Goal: Transaction & Acquisition: Subscribe to service/newsletter

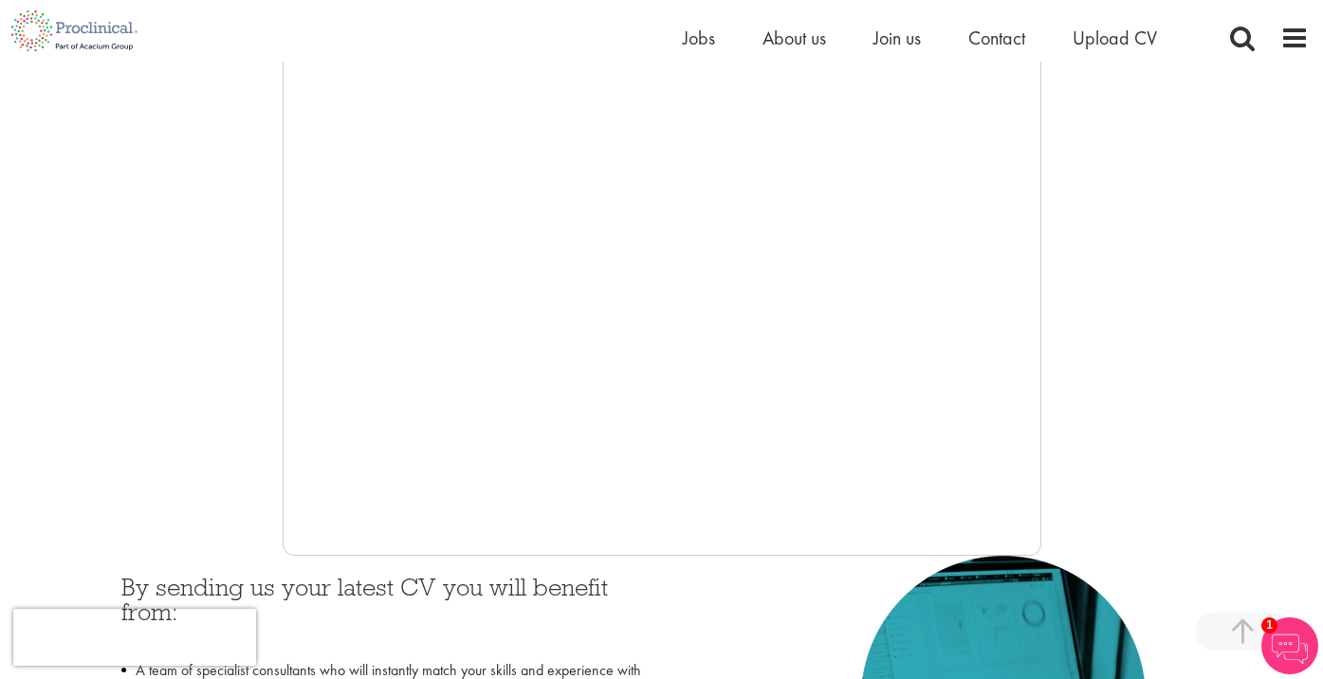
scroll to position [405, 0]
click at [235, 372] on div at bounding box center [661, 268] width 1294 height 569
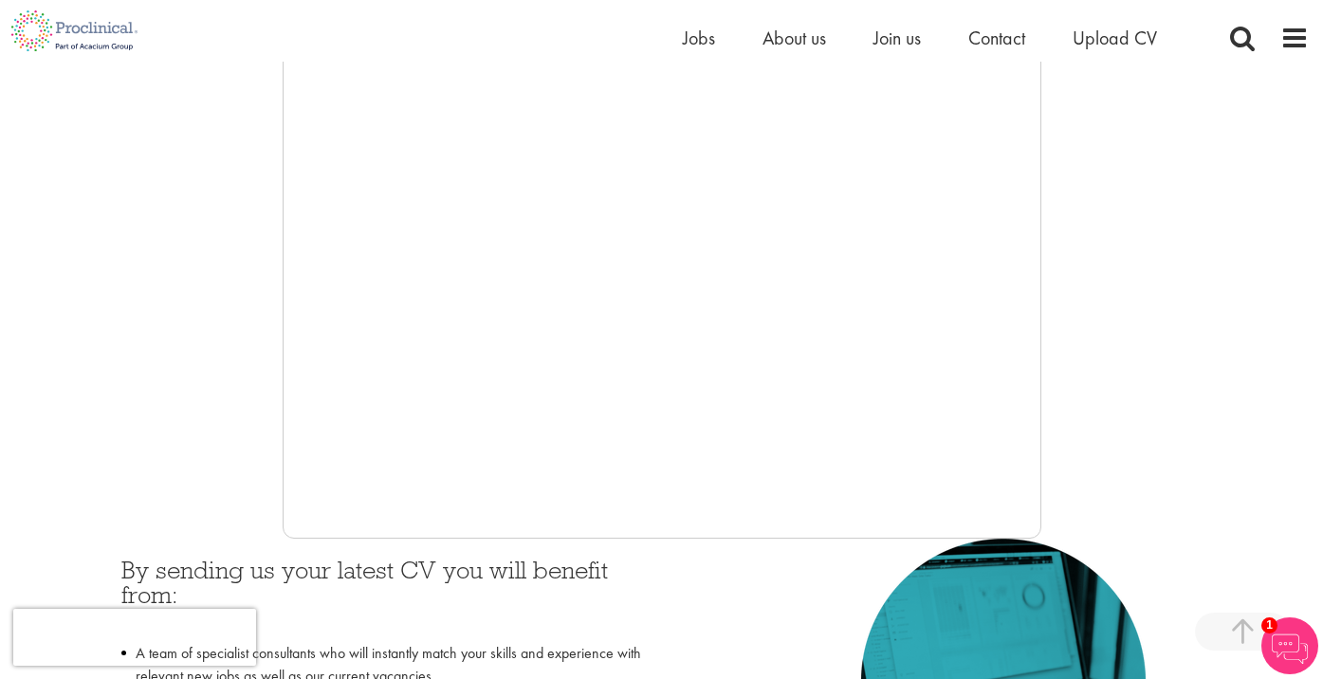
scroll to position [437, 0]
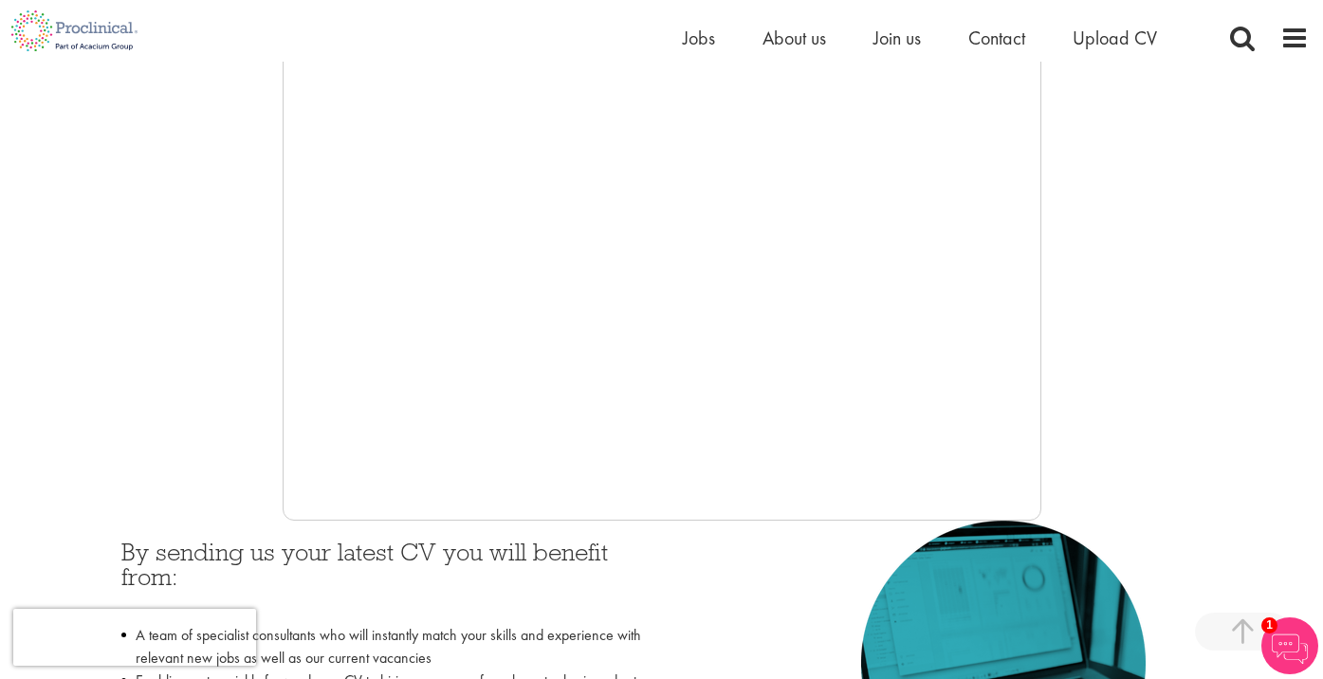
click at [209, 360] on div at bounding box center [661, 236] width 1294 height 569
click at [222, 373] on div at bounding box center [661, 236] width 1294 height 569
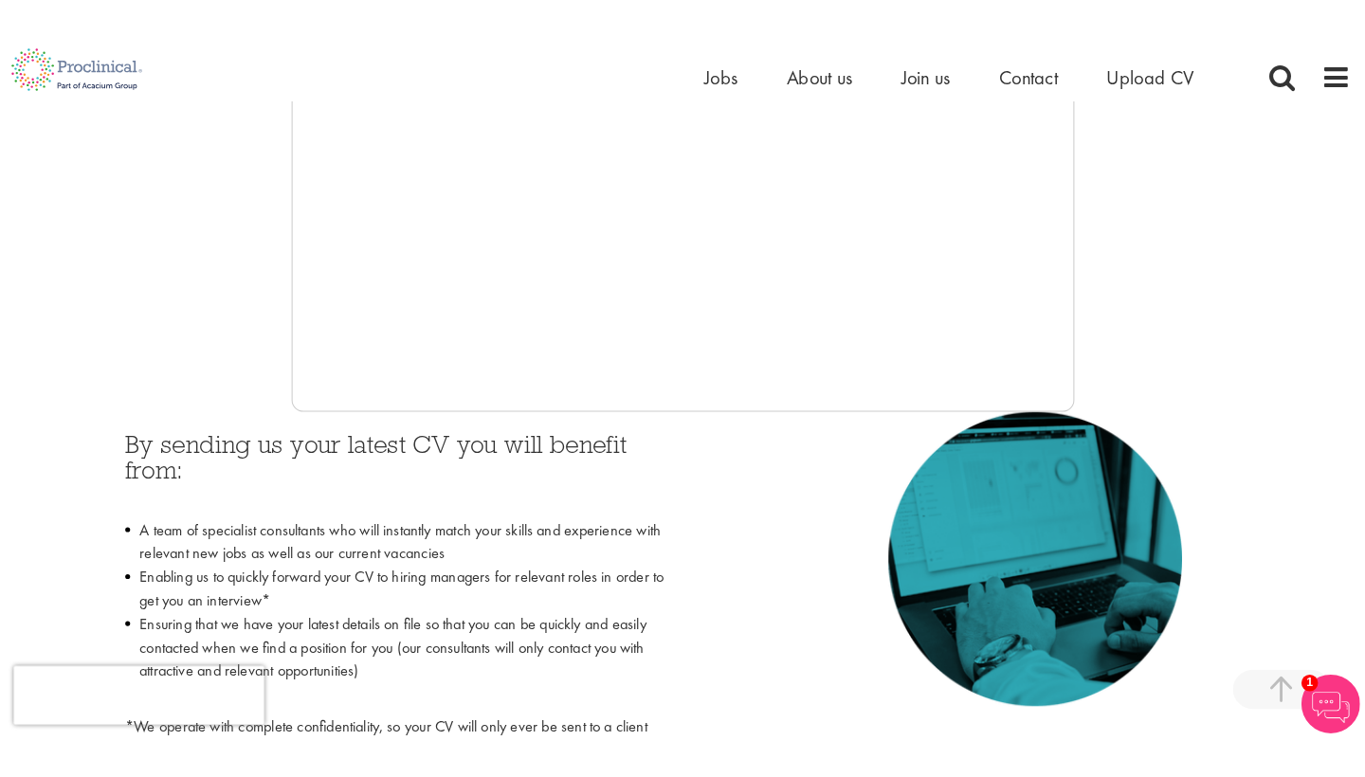
scroll to position [596, 0]
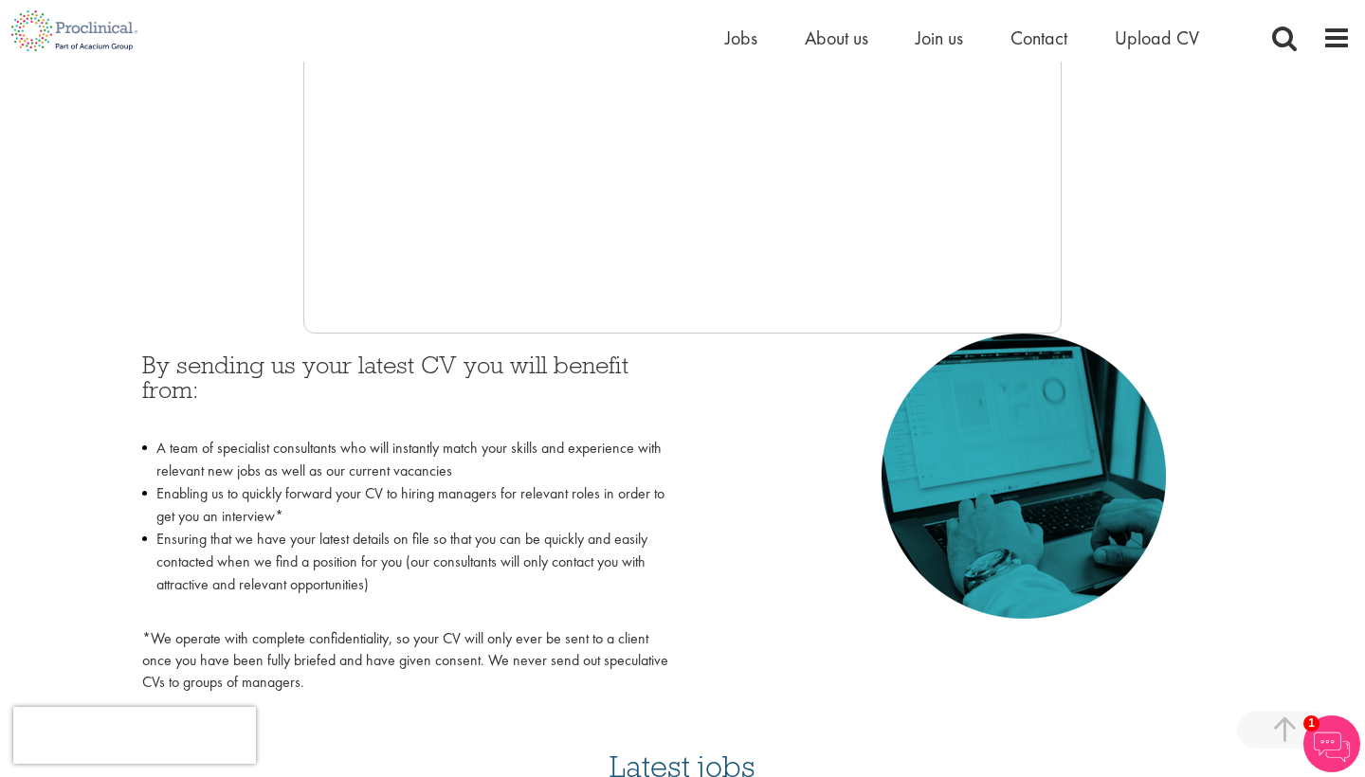
scroll to position [630, 0]
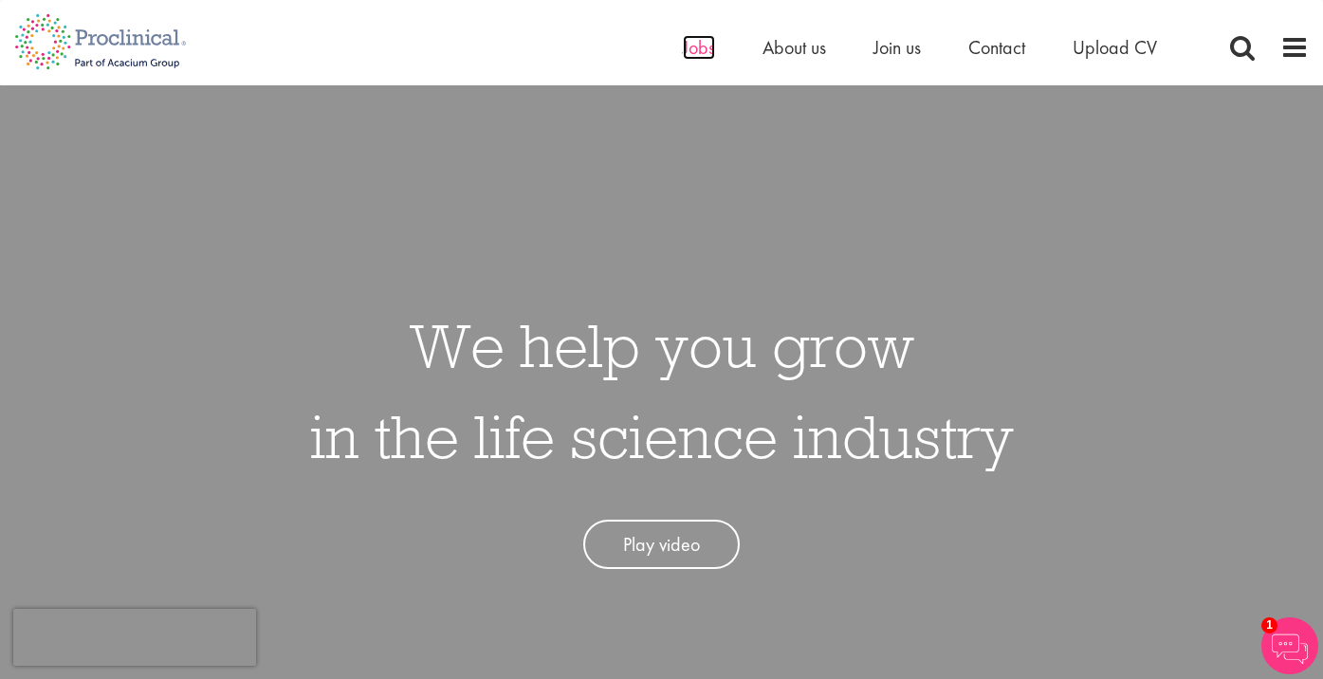
click at [689, 52] on span "Jobs" at bounding box center [699, 47] width 32 height 25
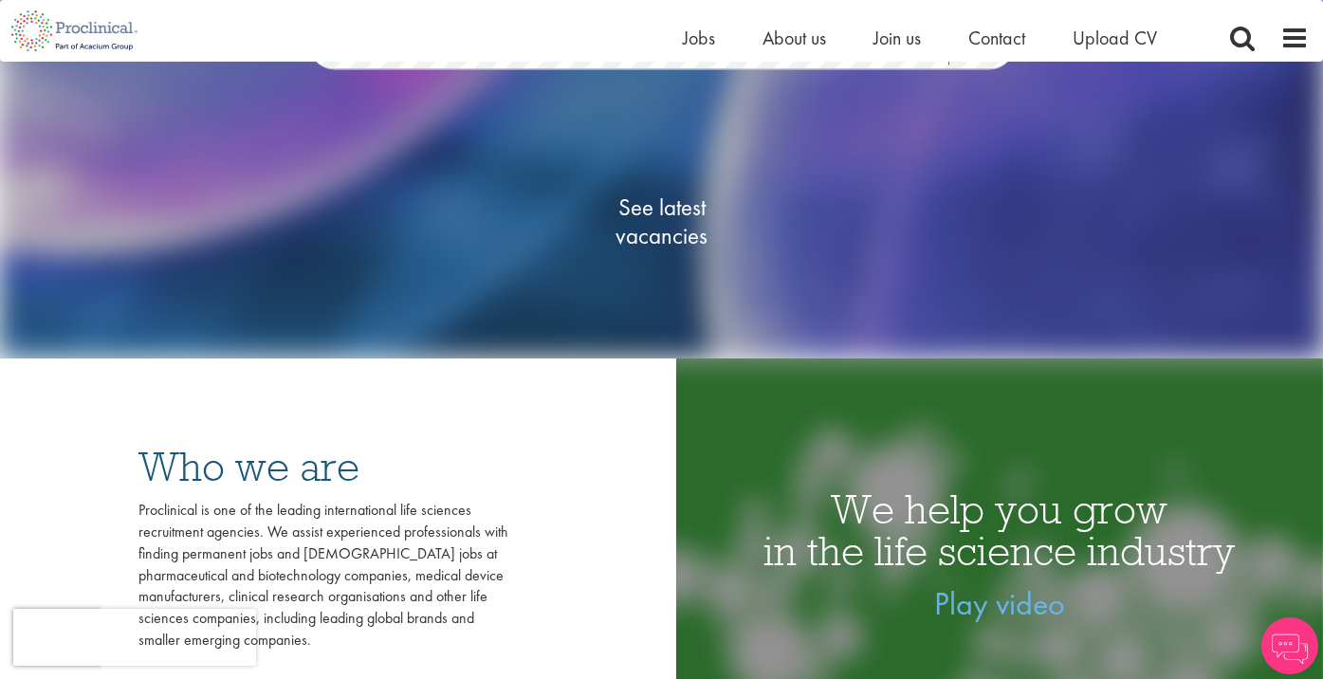
scroll to position [217, 0]
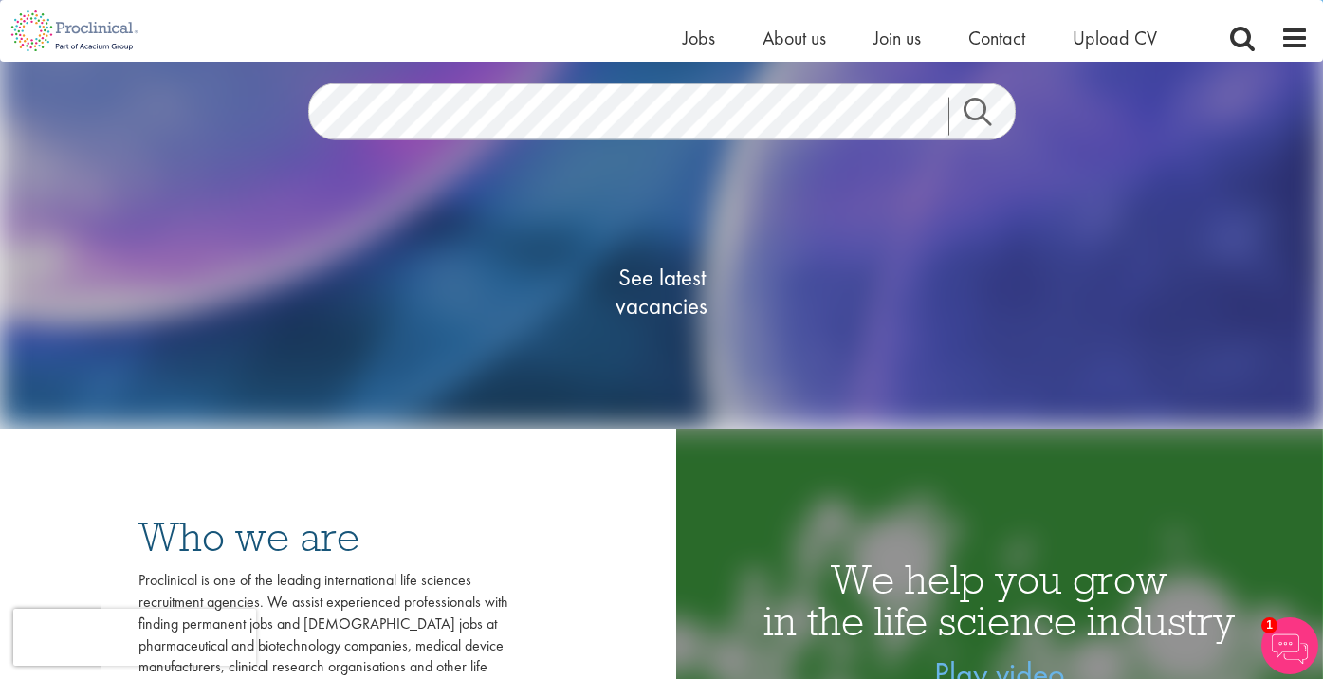
click at [652, 285] on span "See latest vacancies" at bounding box center [662, 291] width 190 height 57
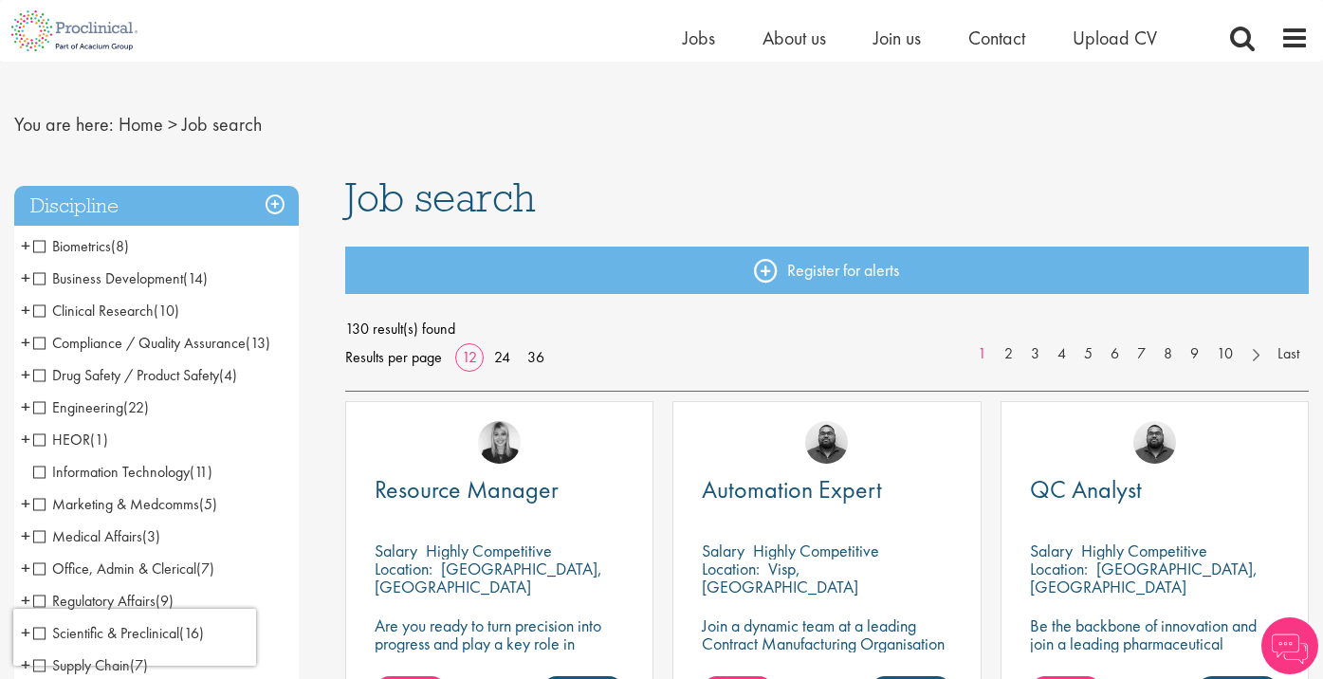
scroll to position [24, 0]
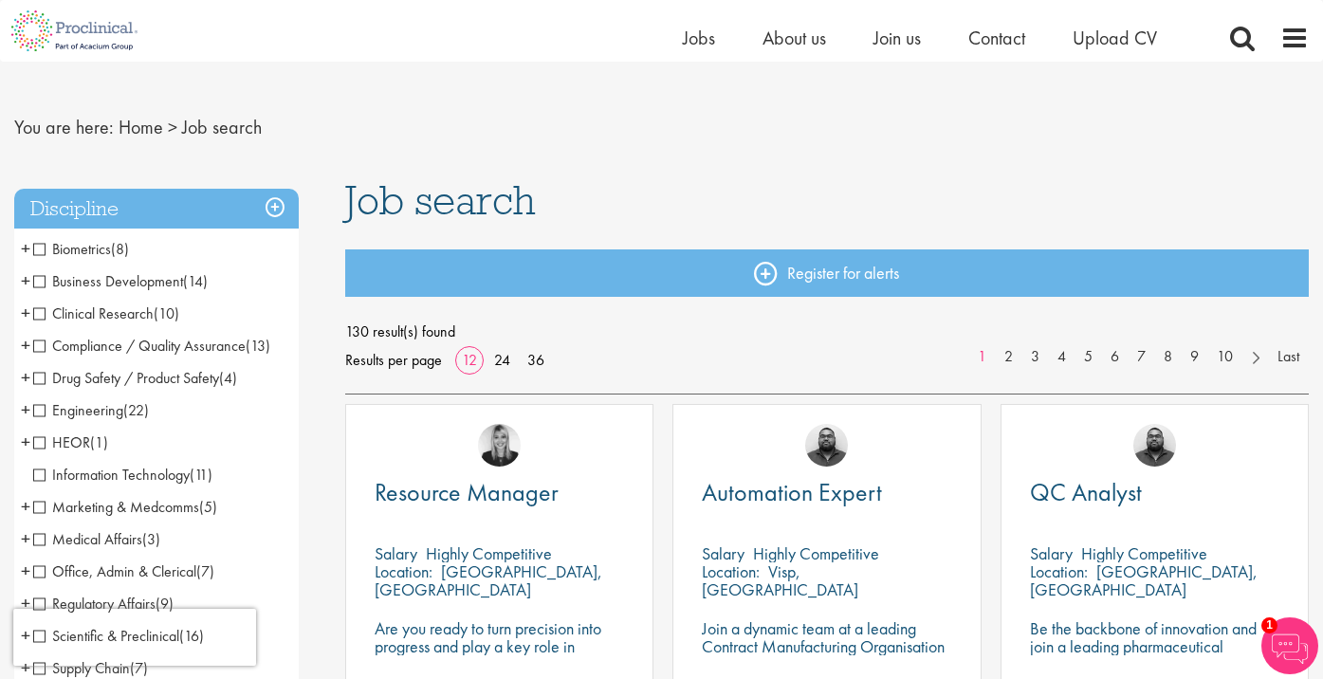
click at [43, 344] on span "Compliance / Quality Assurance" at bounding box center [139, 346] width 212 height 20
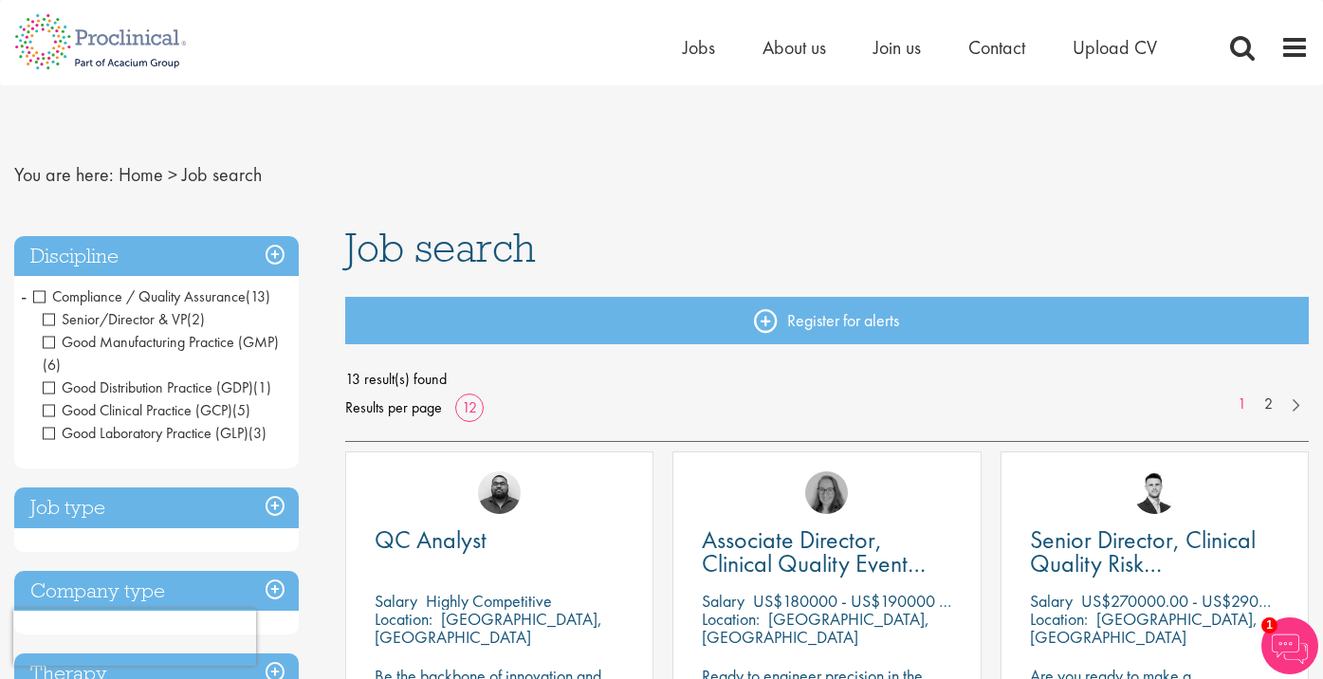
click at [53, 319] on span "Senior/Director & VP" at bounding box center [115, 319] width 144 height 20
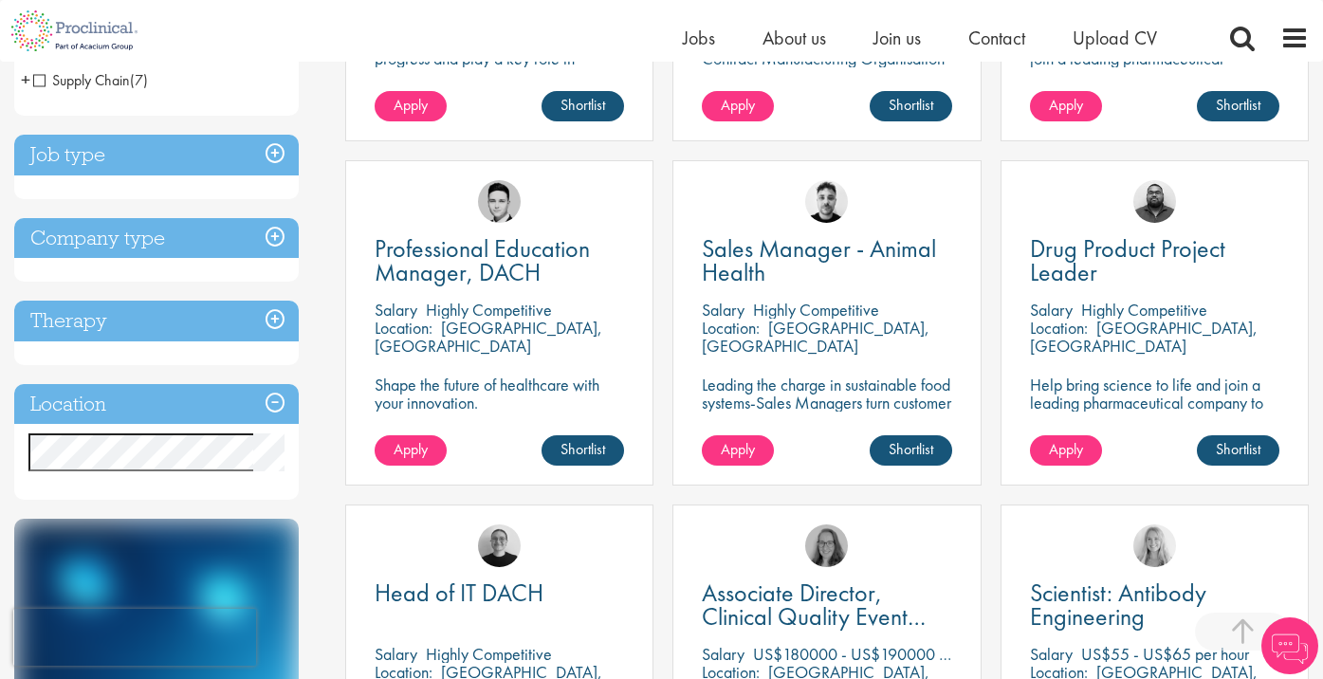
scroll to position [613, 0]
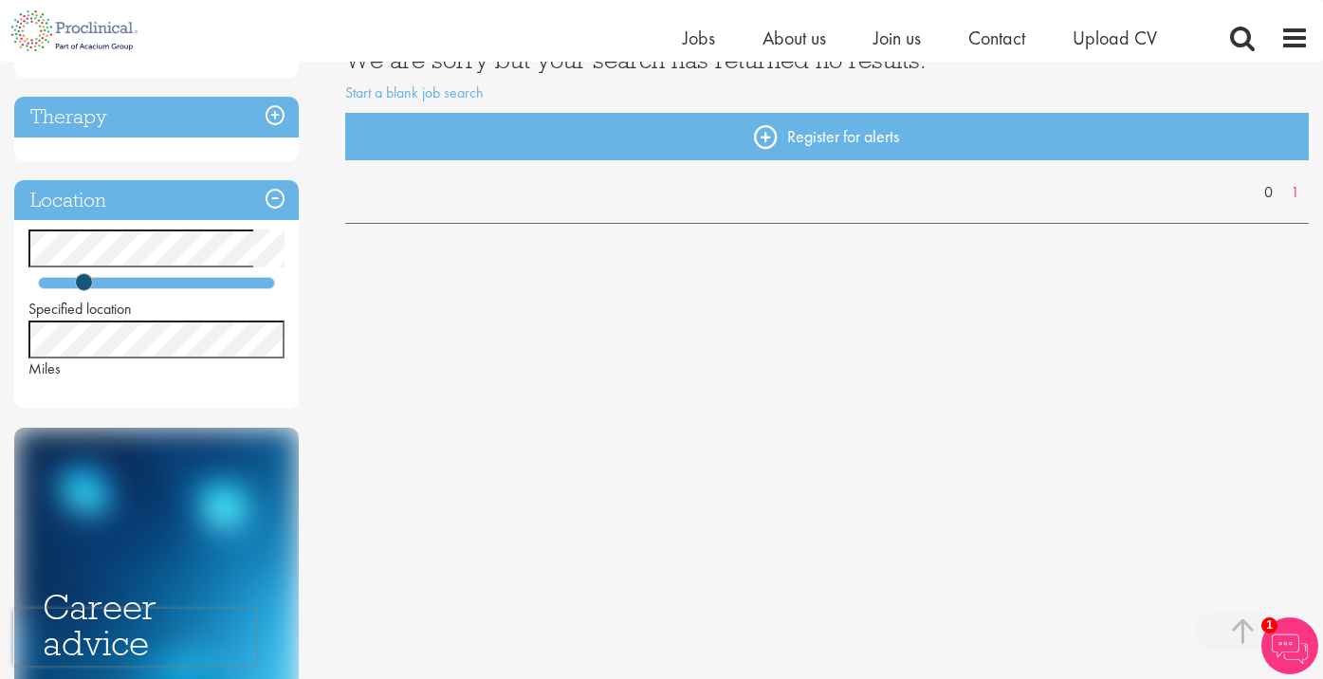
scroll to position [404, 0]
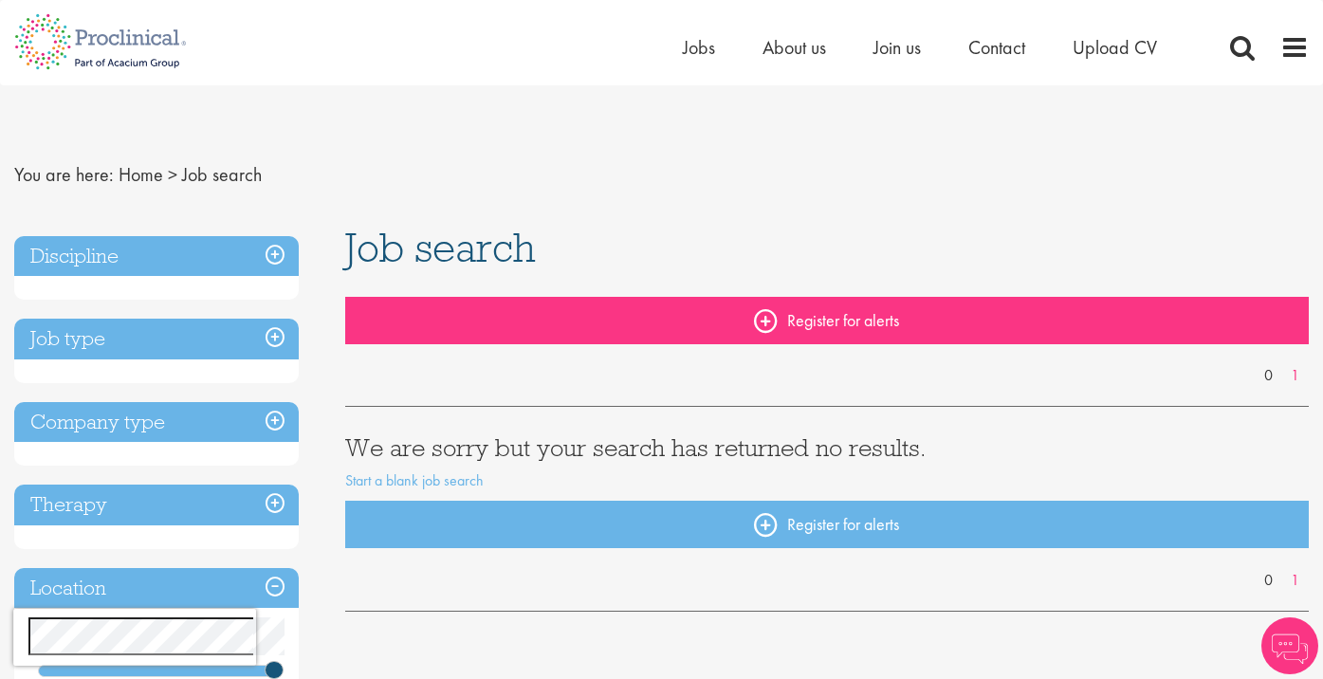
click at [764, 318] on link "Register for alerts" at bounding box center [826, 320] width 963 height 47
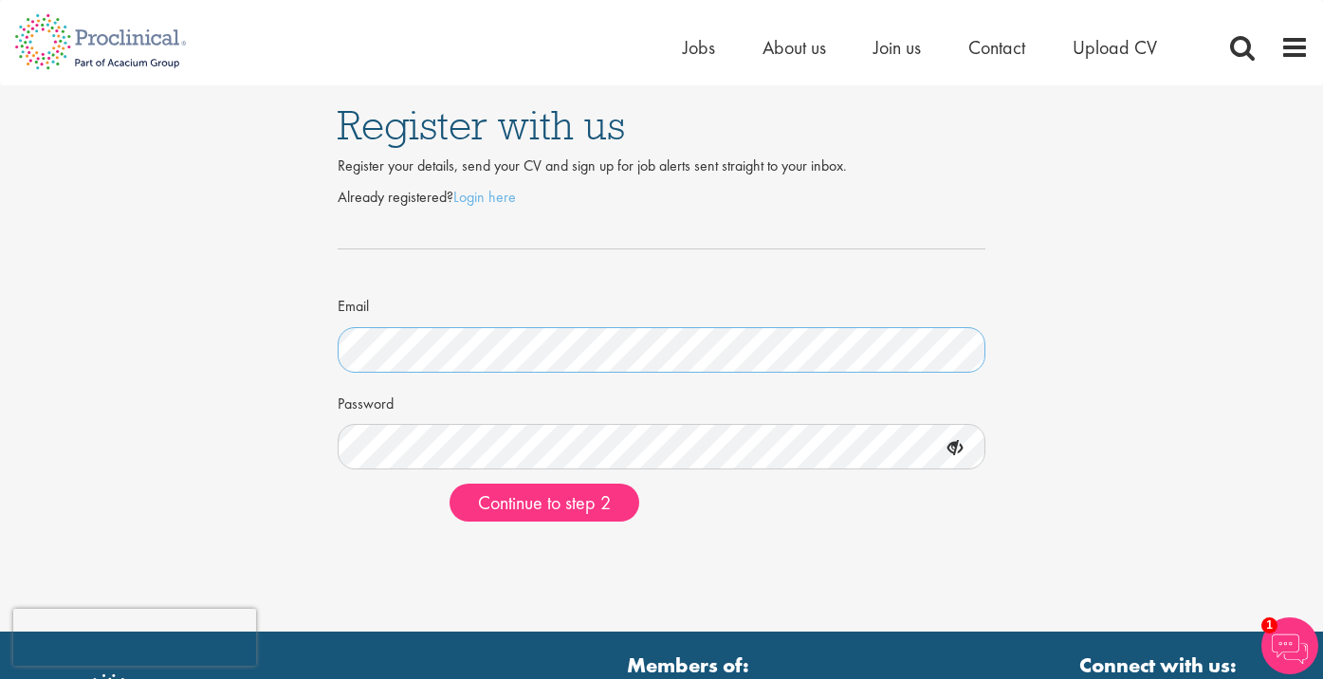
click at [544, 500] on button "Continue to step 2" at bounding box center [544, 503] width 190 height 38
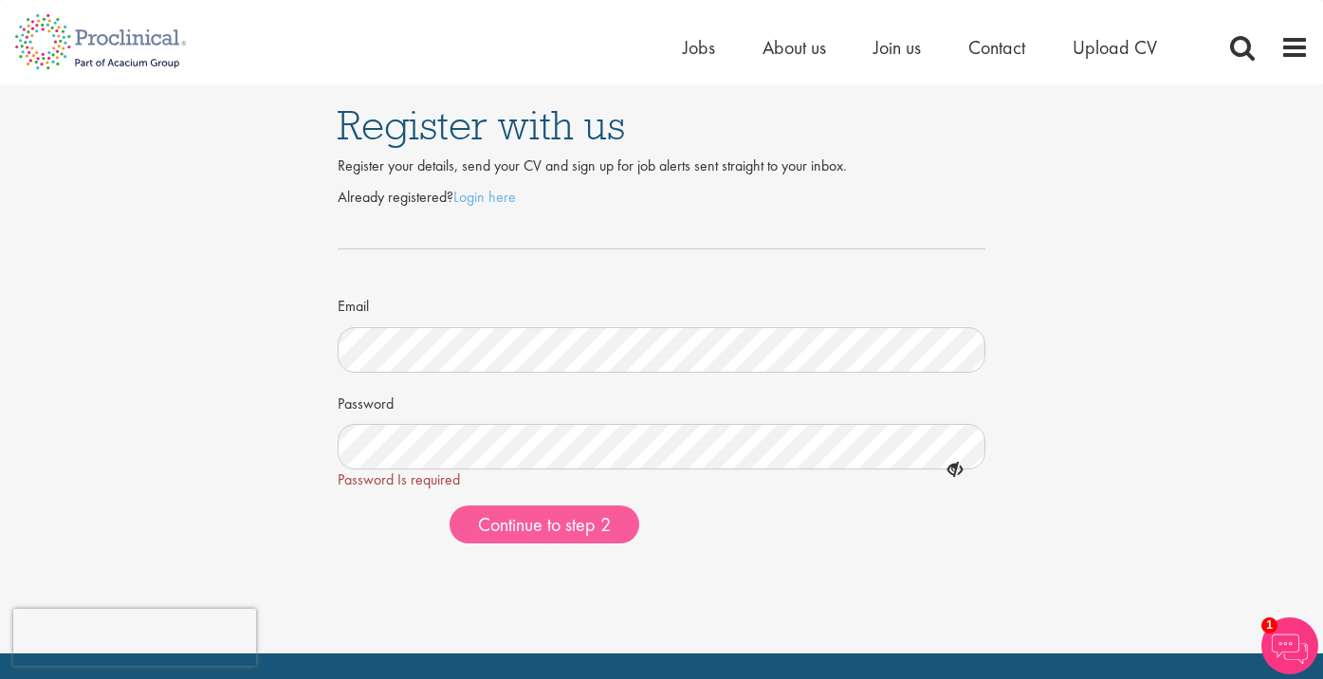
click at [579, 533] on button "Continue to step 2" at bounding box center [544, 524] width 190 height 38
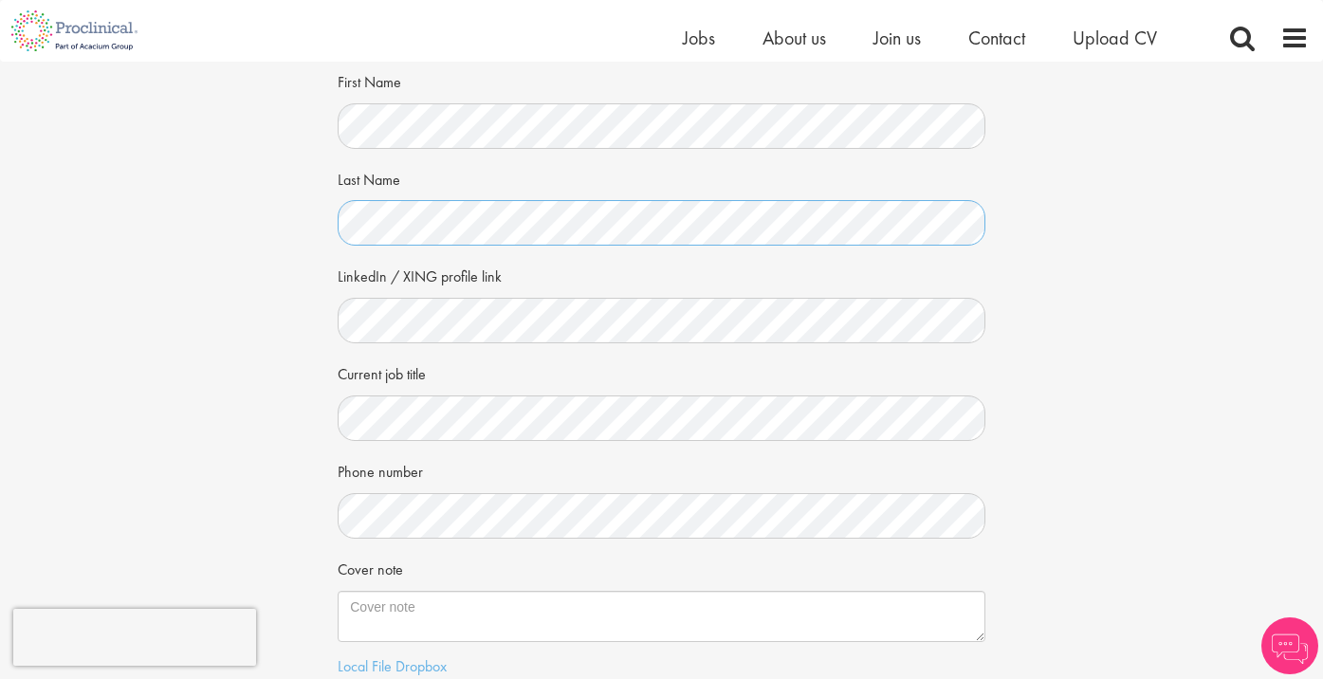
scroll to position [148, 0]
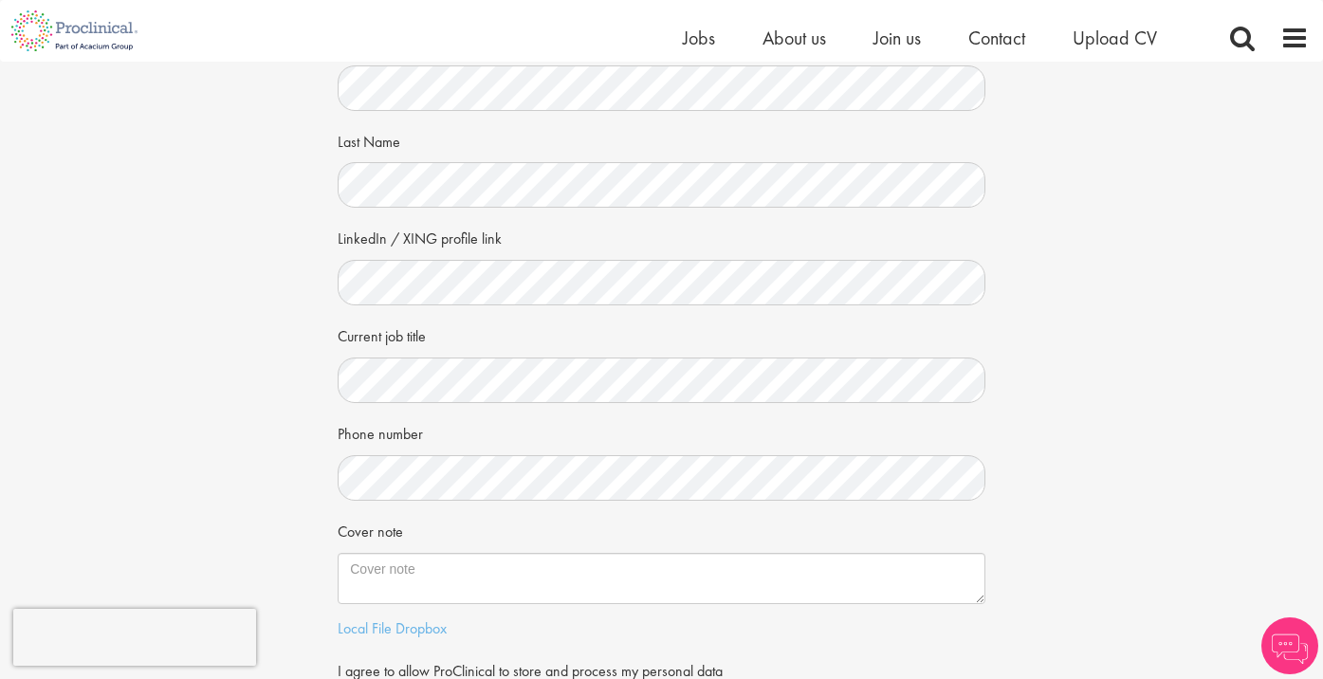
click at [306, 299] on div "Your personal details Please give us a few more details, which will help us fin…" at bounding box center [661, 347] width 1351 height 867
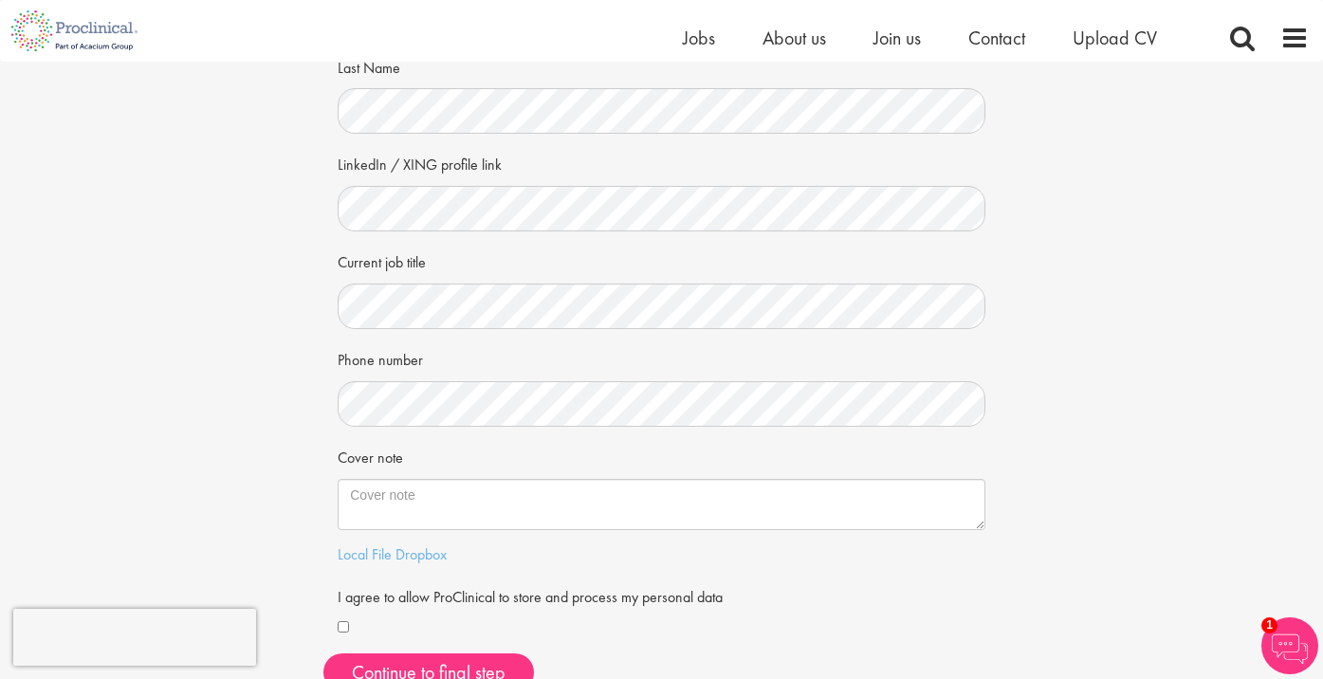
scroll to position [234, 0]
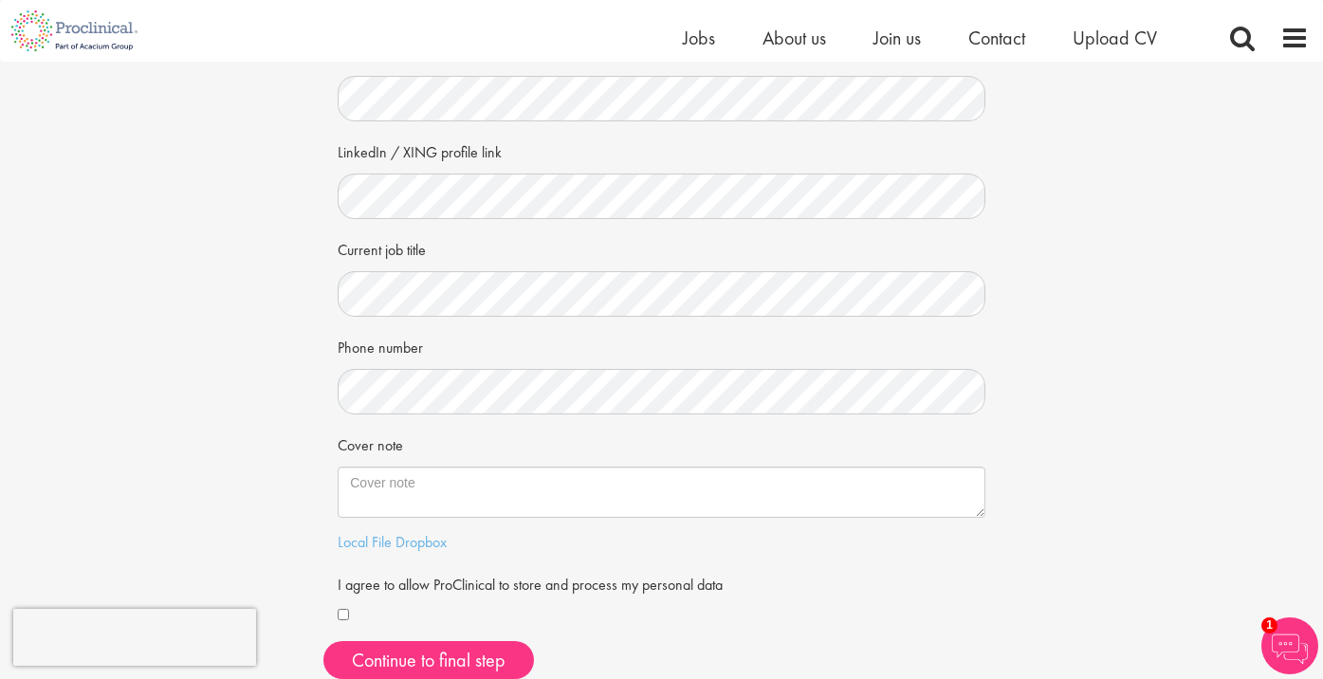
click at [201, 335] on div "Your personal details Please give us a few more details, which will help us fin…" at bounding box center [661, 260] width 1351 height 867
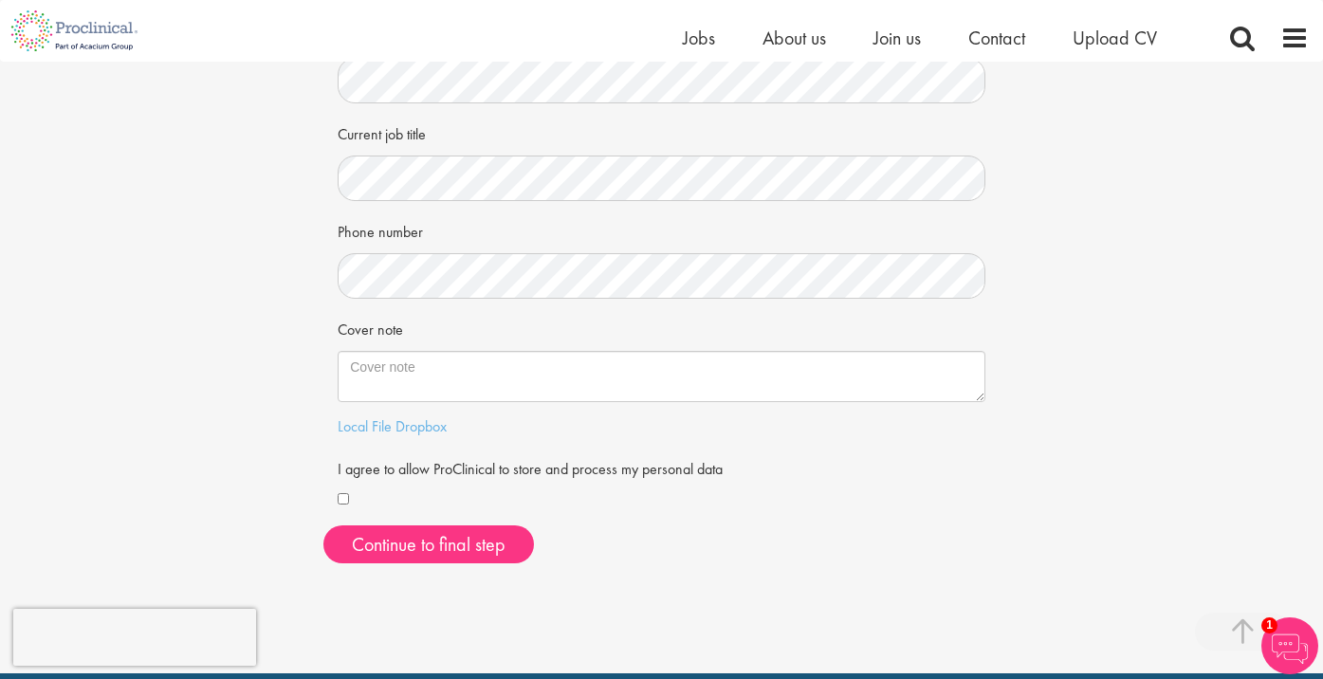
scroll to position [352, 0]
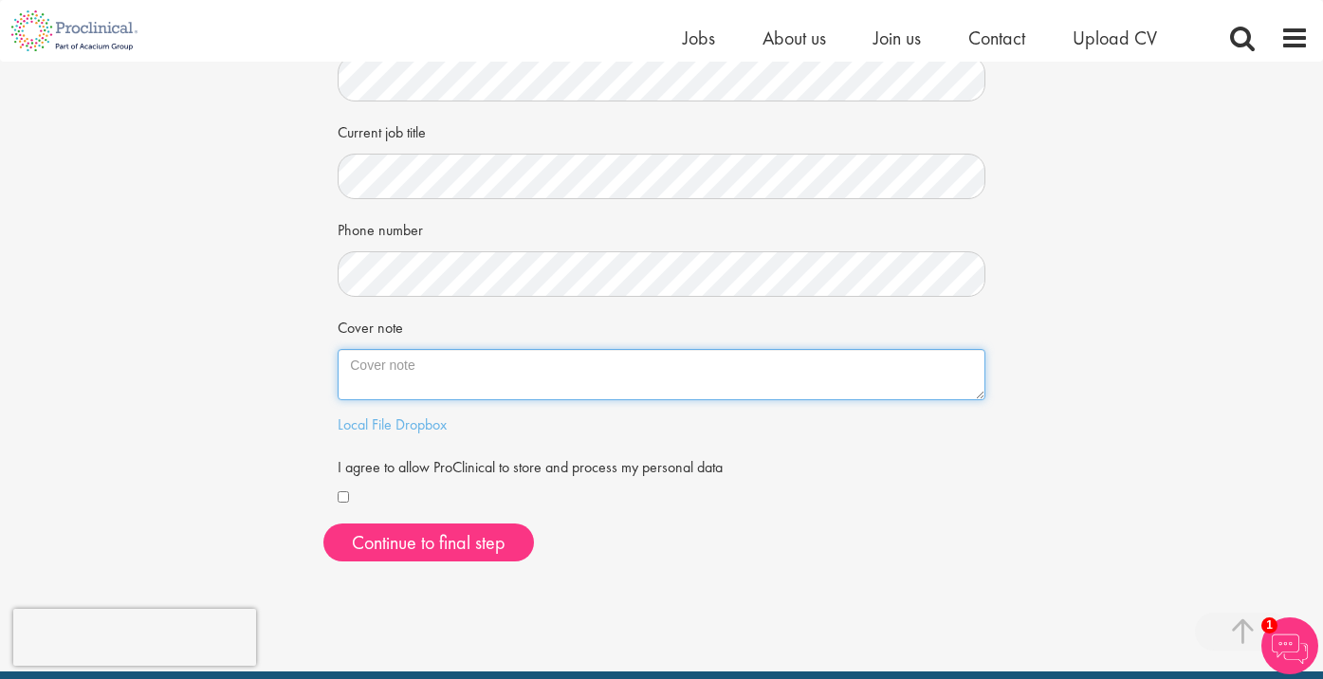
click at [434, 369] on textarea "Cover note" at bounding box center [662, 374] width 648 height 51
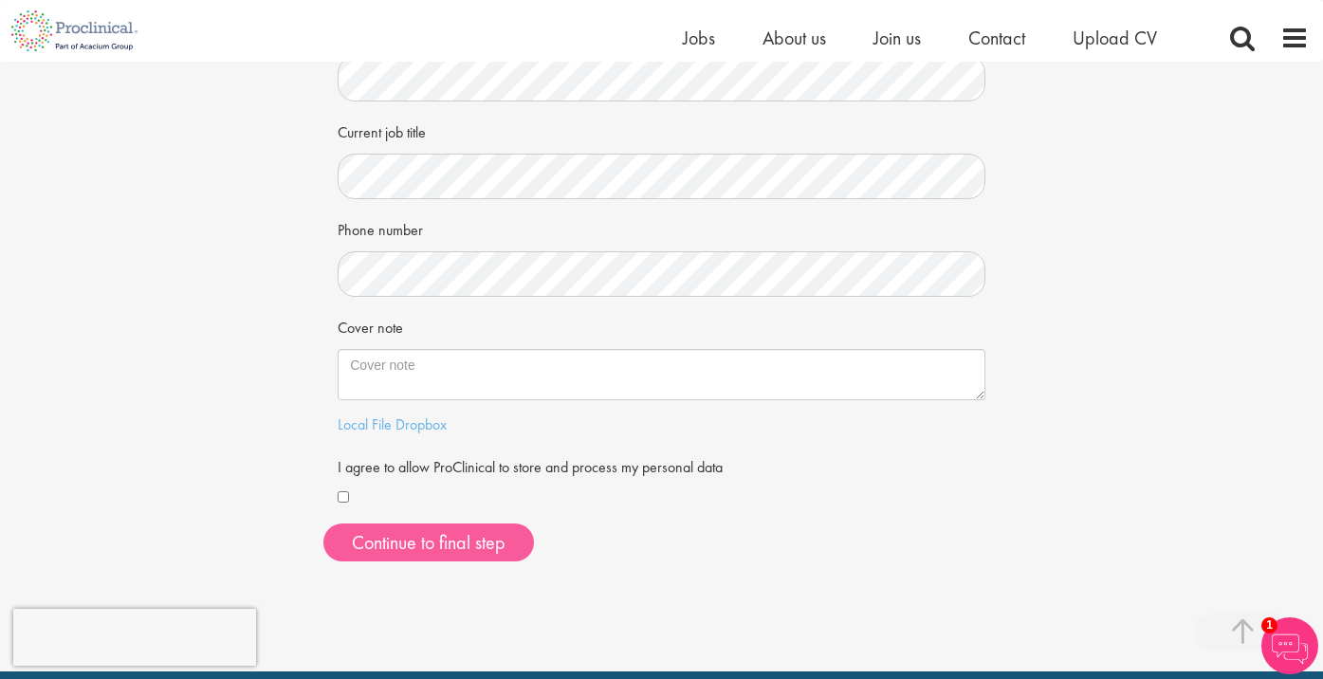
click at [383, 530] on button "Continue to final step" at bounding box center [428, 542] width 210 height 38
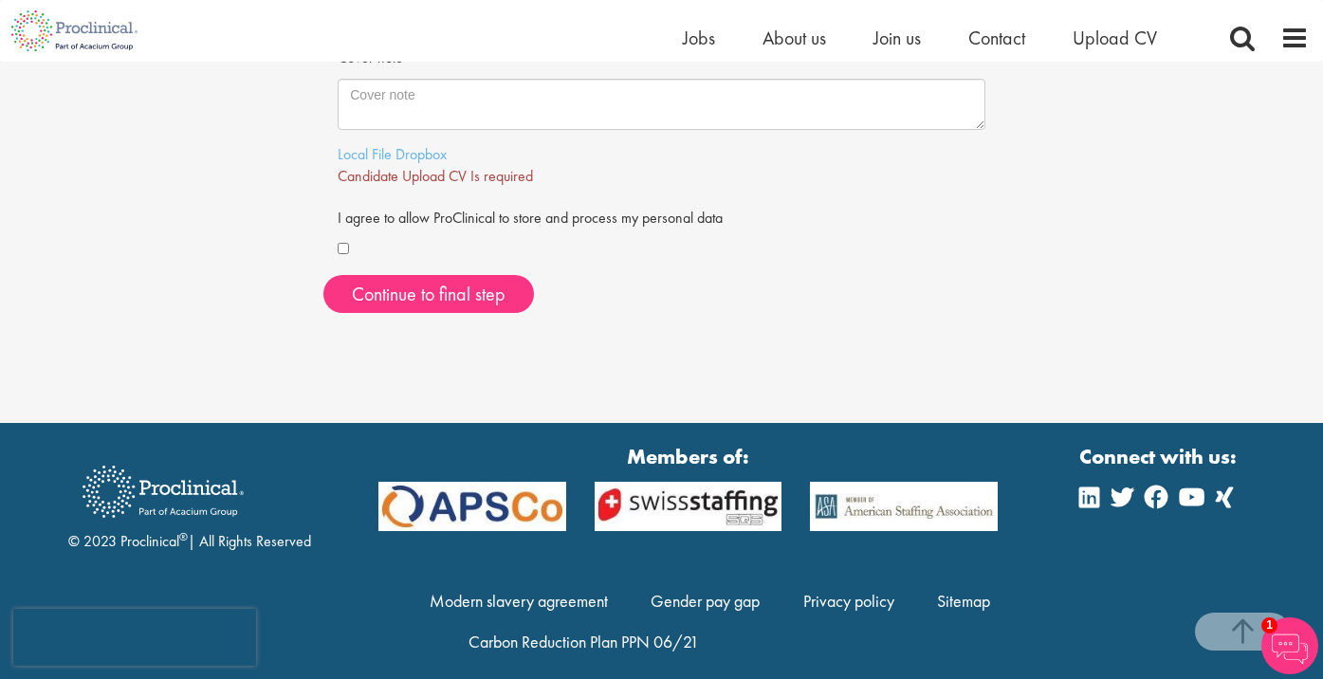
scroll to position [616, 0]
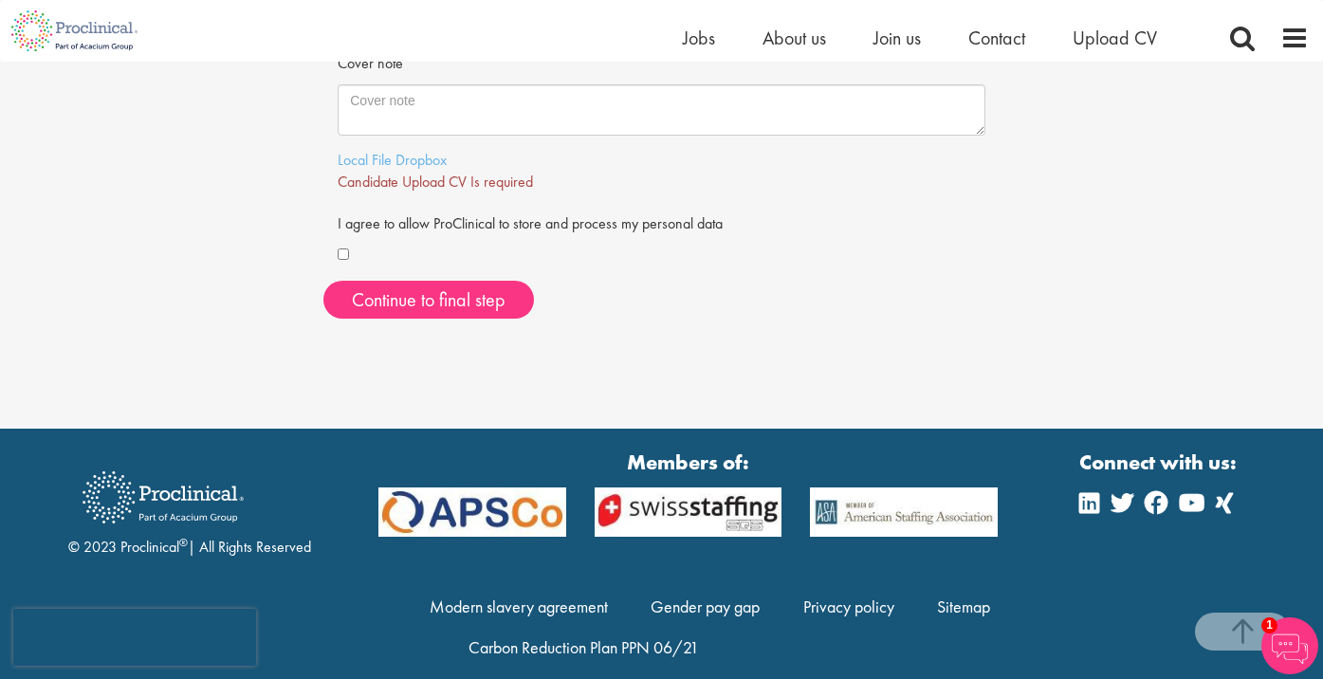
click at [470, 172] on span "Candidate Upload CV Is required" at bounding box center [435, 182] width 195 height 20
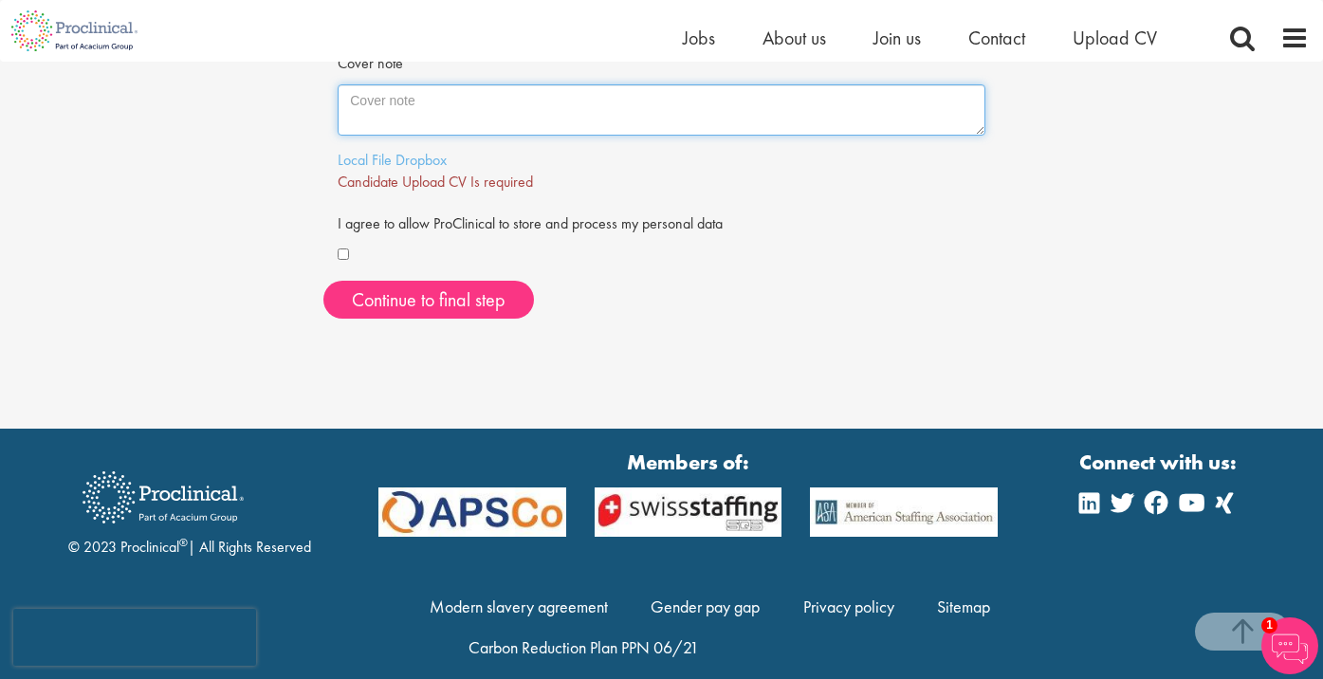
click at [409, 99] on textarea "Cover note" at bounding box center [662, 109] width 648 height 51
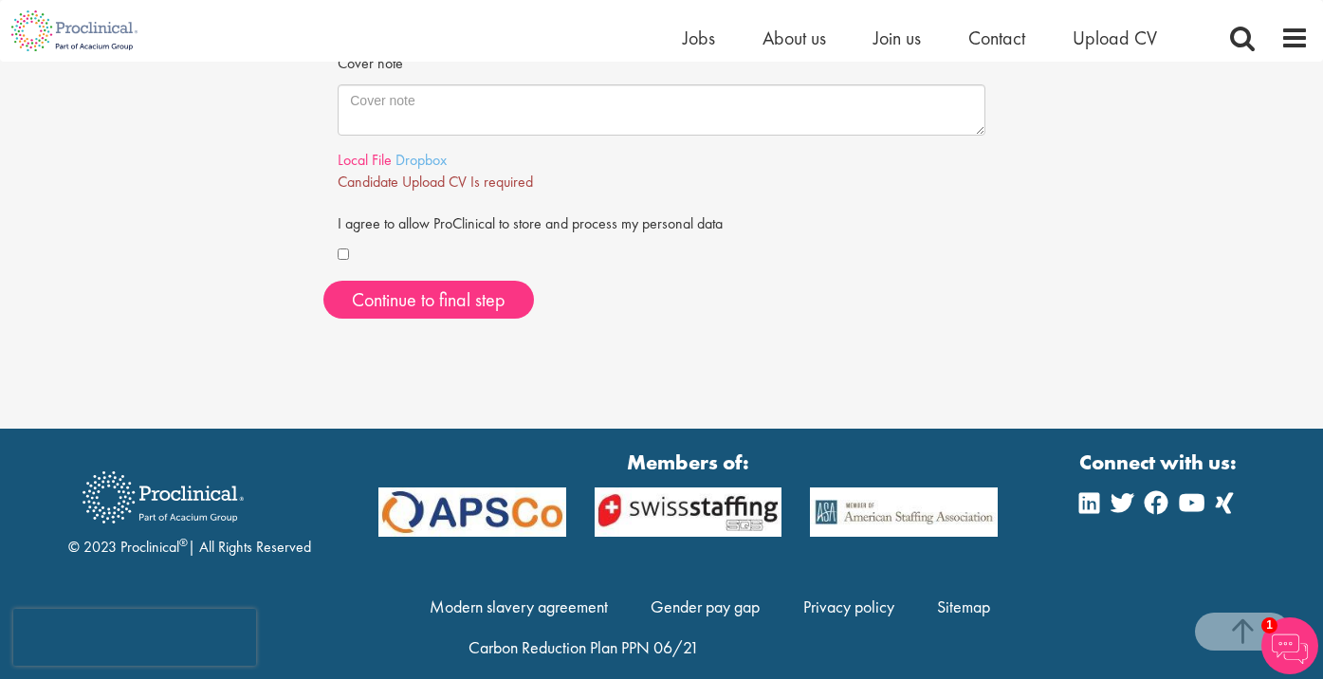
click at [380, 155] on link "Local File" at bounding box center [365, 160] width 54 height 20
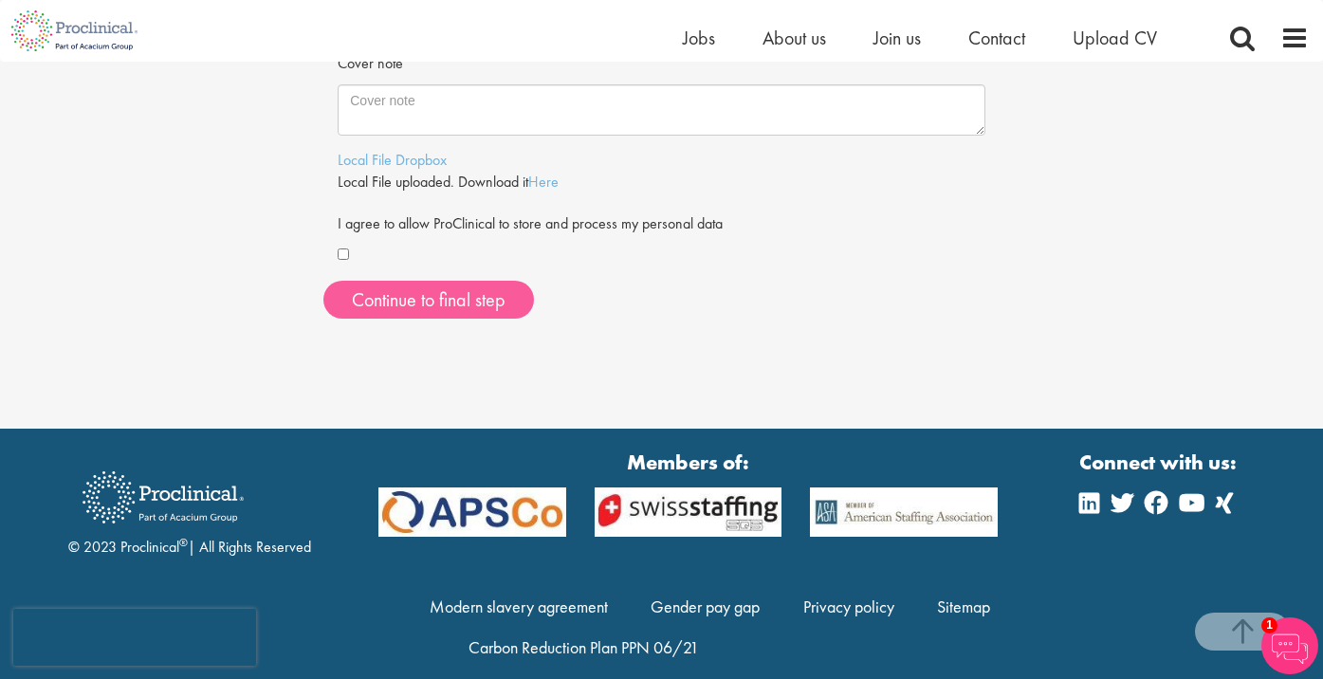
click at [450, 292] on span "Continue to final step" at bounding box center [429, 299] width 154 height 25
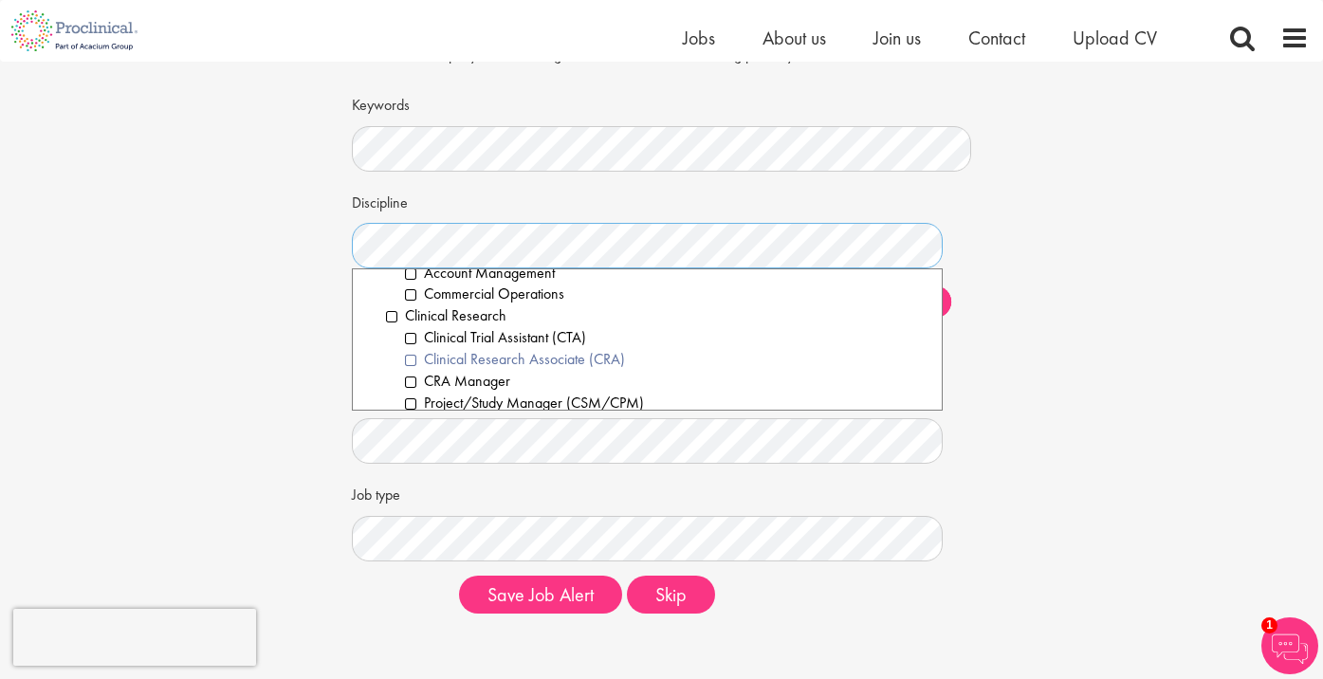
scroll to position [413, 0]
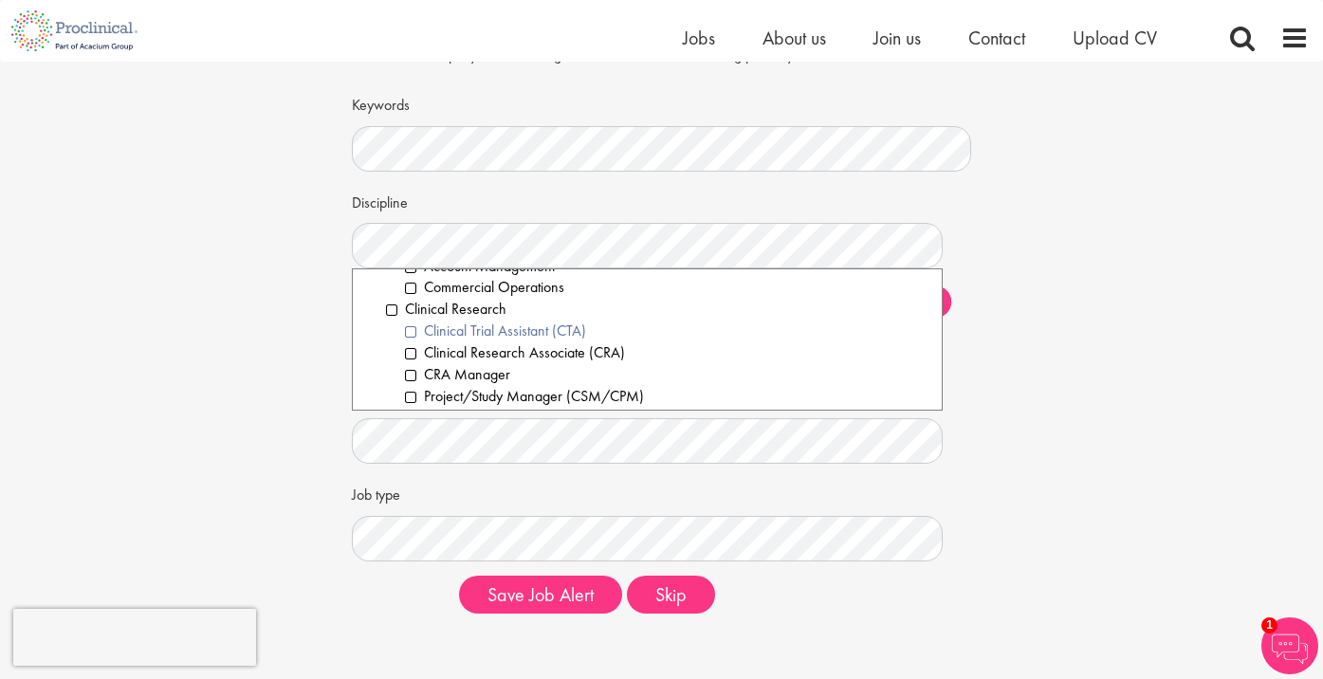
click at [411, 320] on li "Clinical Trial Assistant (CTA)" at bounding box center [666, 331] width 522 height 22
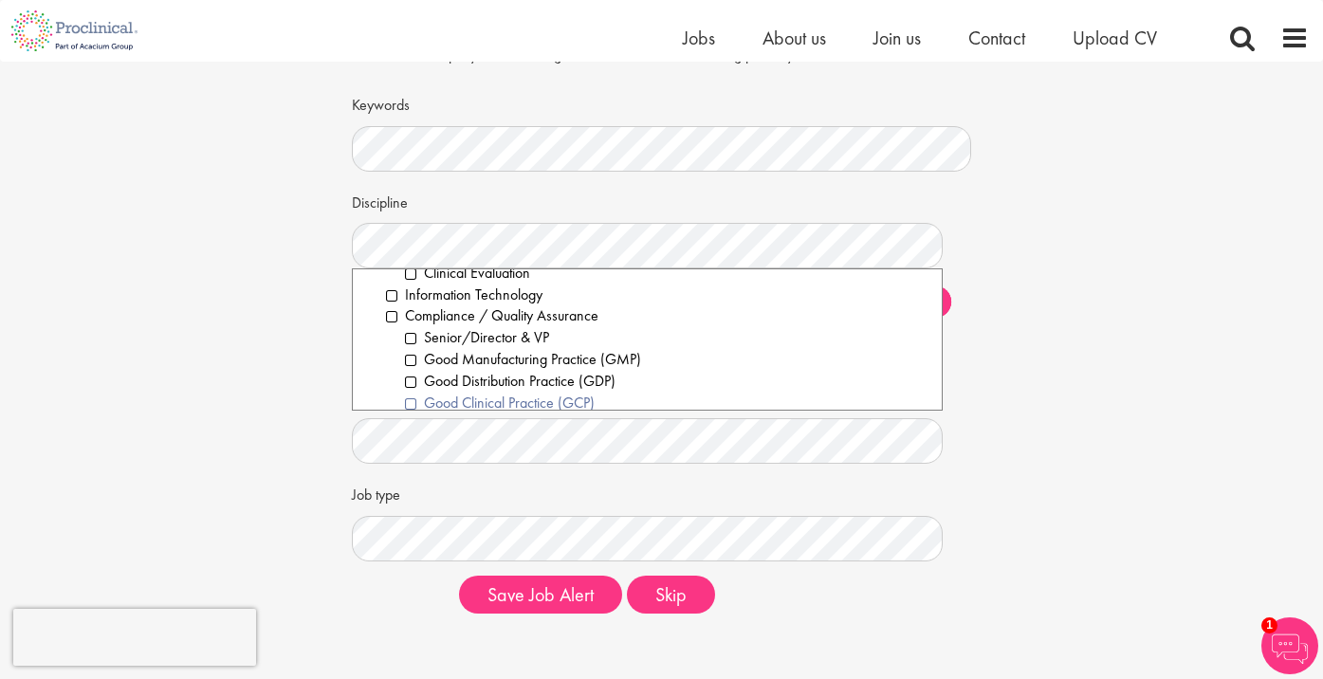
scroll to position [681, 0]
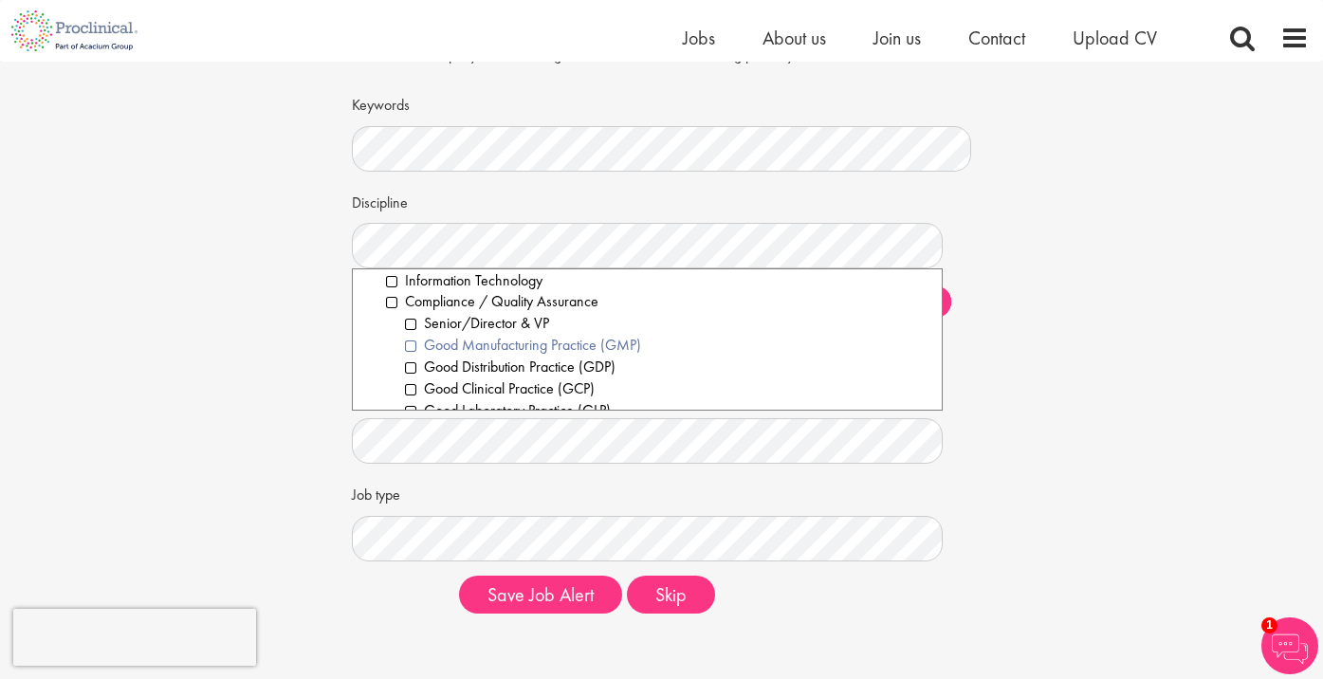
click at [414, 335] on li "Good Manufacturing Practice (GMP)" at bounding box center [666, 346] width 522 height 22
click at [411, 357] on li "Good Distribution Practice (GDP)" at bounding box center [666, 368] width 522 height 22
click at [411, 378] on li "Good Clinical Practice (GCP)" at bounding box center [666, 389] width 522 height 22
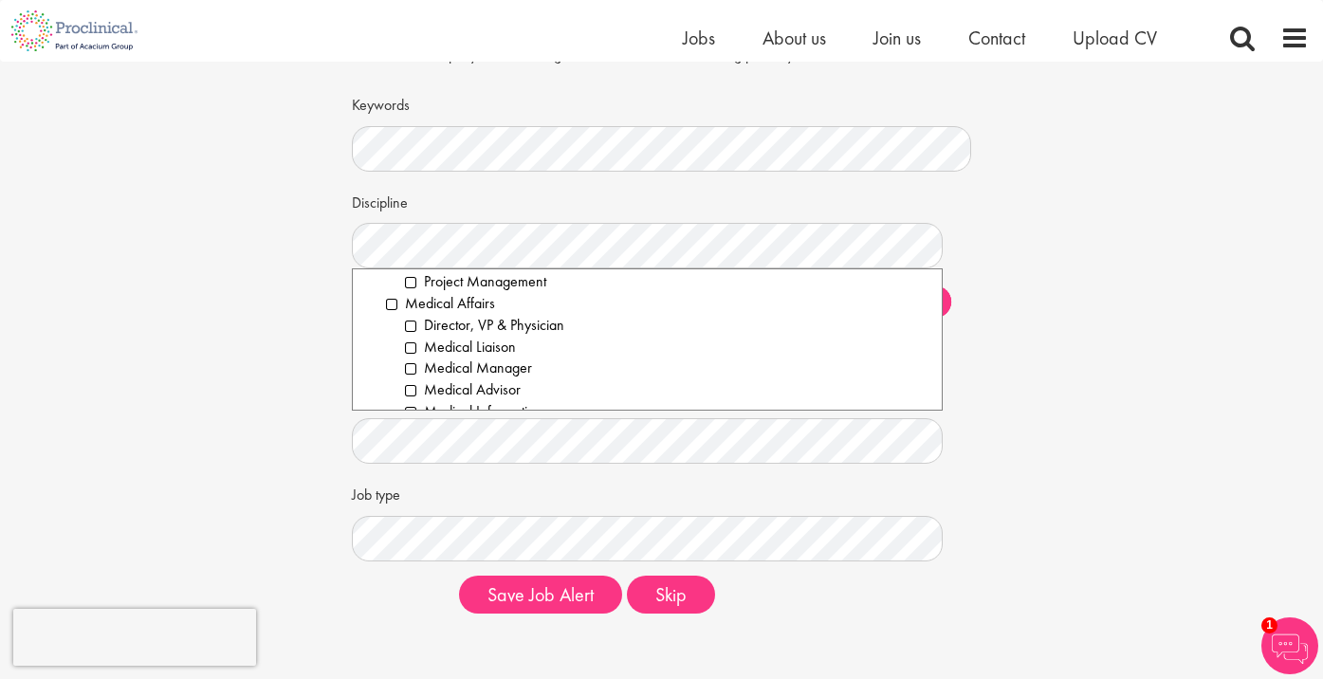
scroll to position [1720, 0]
click at [413, 378] on li "Medical Advisor" at bounding box center [666, 389] width 522 height 22
click at [411, 400] on li "Medical Information" at bounding box center [666, 411] width 522 height 22
click at [412, 380] on li "Scientific Advisor" at bounding box center [666, 391] width 522 height 22
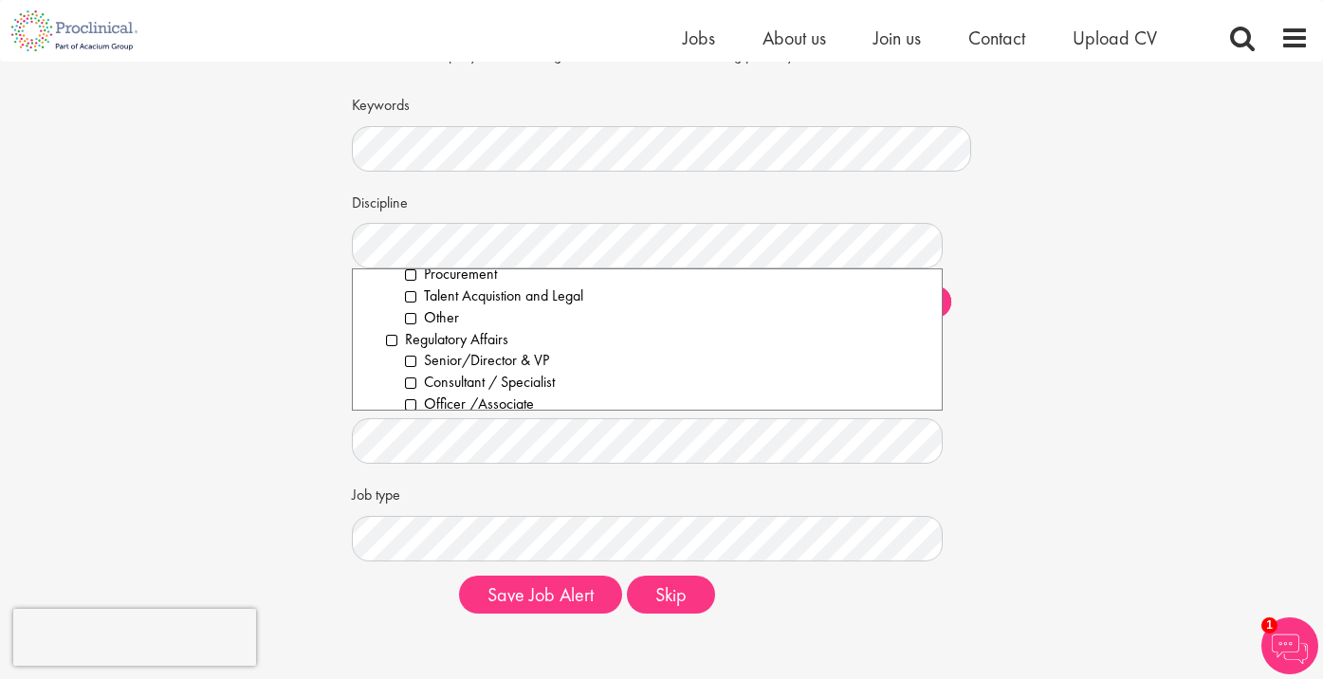
scroll to position [2143, 0]
click at [413, 389] on li "Officer /Associate" at bounding box center [666, 400] width 522 height 22
click at [411, 414] on li "Biological Sciences" at bounding box center [666, 425] width 522 height 22
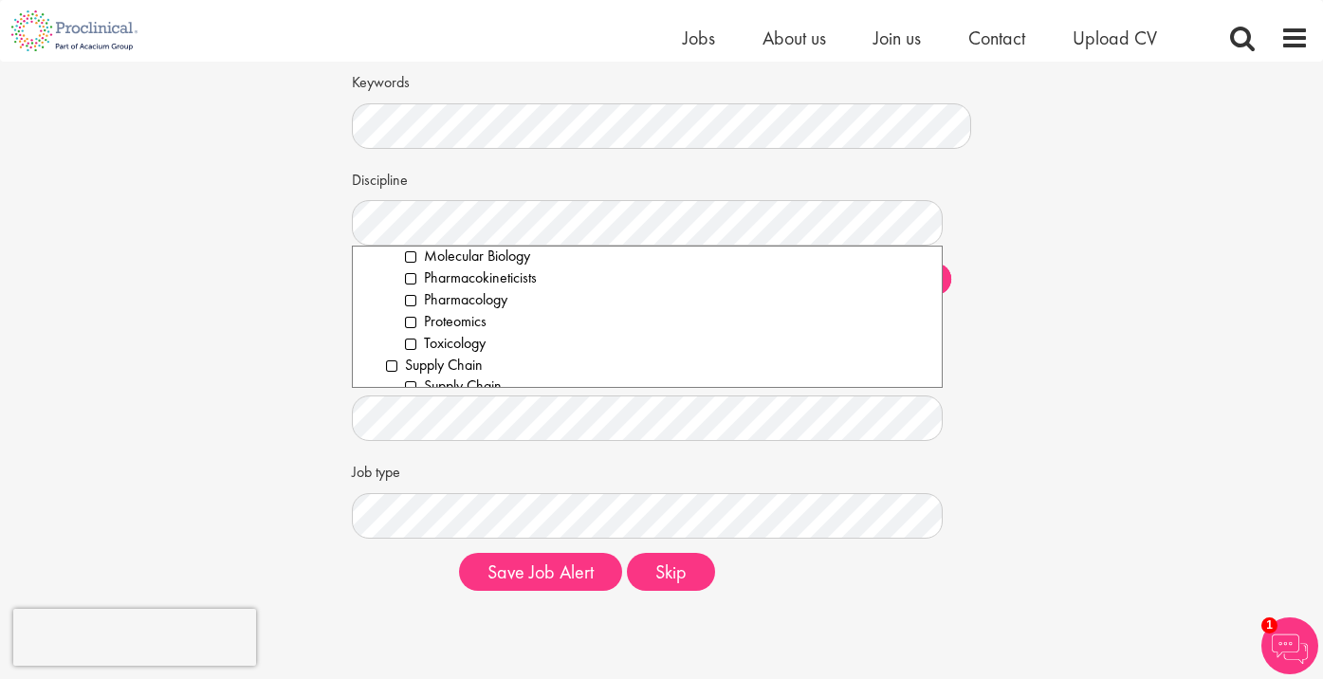
scroll to position [111, 0]
click at [277, 410] on div "Set up a job alert Tell us what sort of job you are looking for and we will sen…" at bounding box center [661, 278] width 1351 height 654
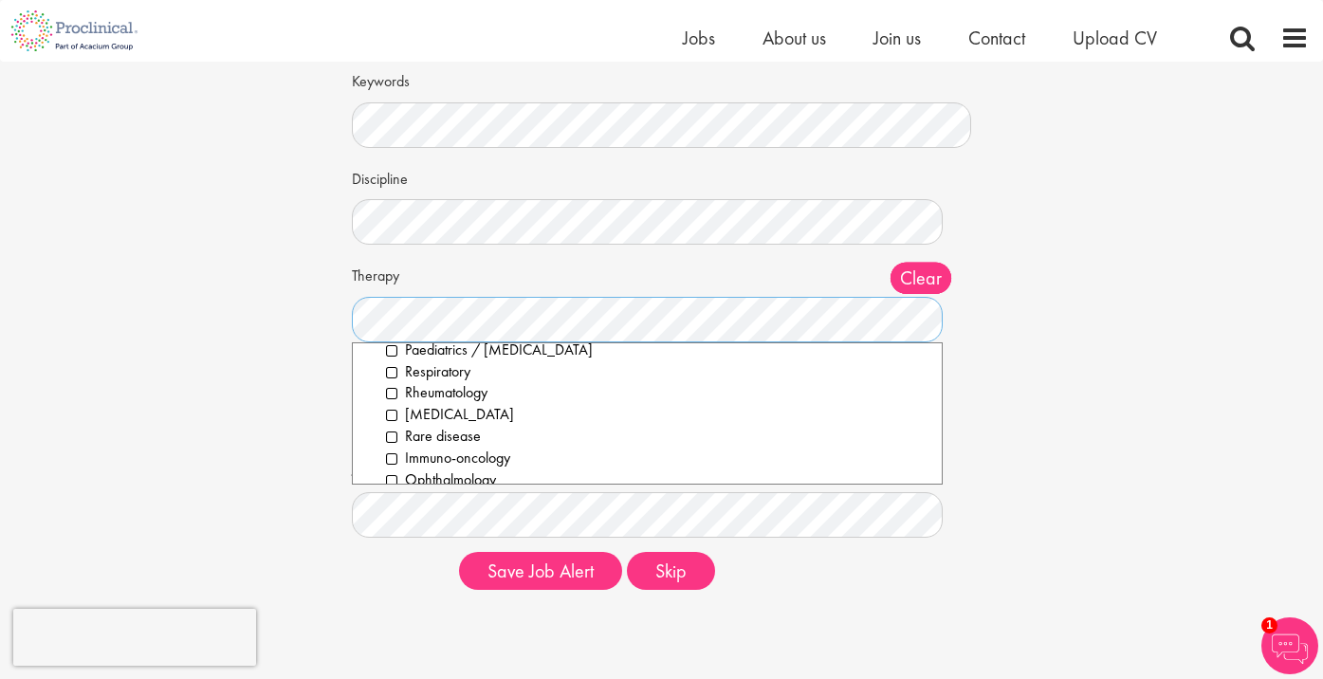
scroll to position [358, 0]
click at [267, 418] on div "Set up a job alert Tell us what sort of job you are looking for and we will sen…" at bounding box center [661, 278] width 1351 height 654
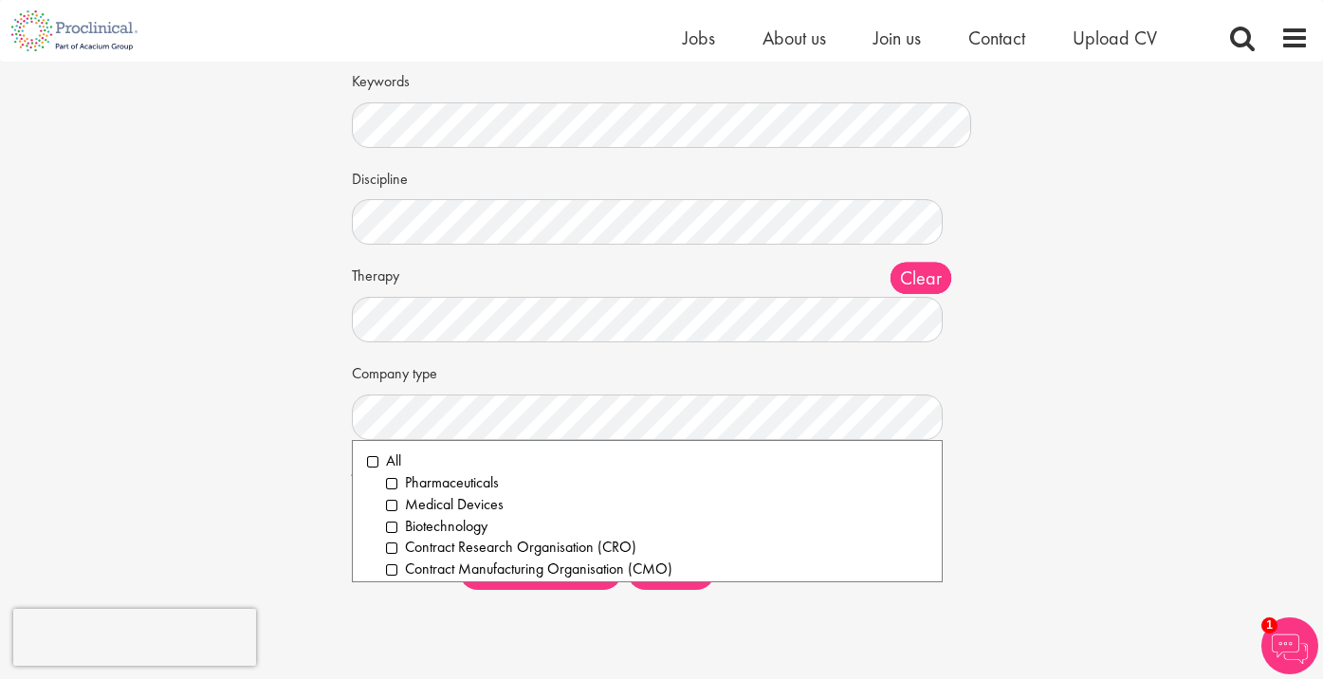
click at [276, 485] on div "Set up a job alert Tell us what sort of job you are looking for and we will sen…" at bounding box center [661, 278] width 1351 height 654
click at [367, 455] on li "All" at bounding box center [647, 461] width 560 height 22
click at [298, 414] on div "Set up a job alert Tell us what sort of job you are looking for and we will sen…" at bounding box center [661, 278] width 1351 height 654
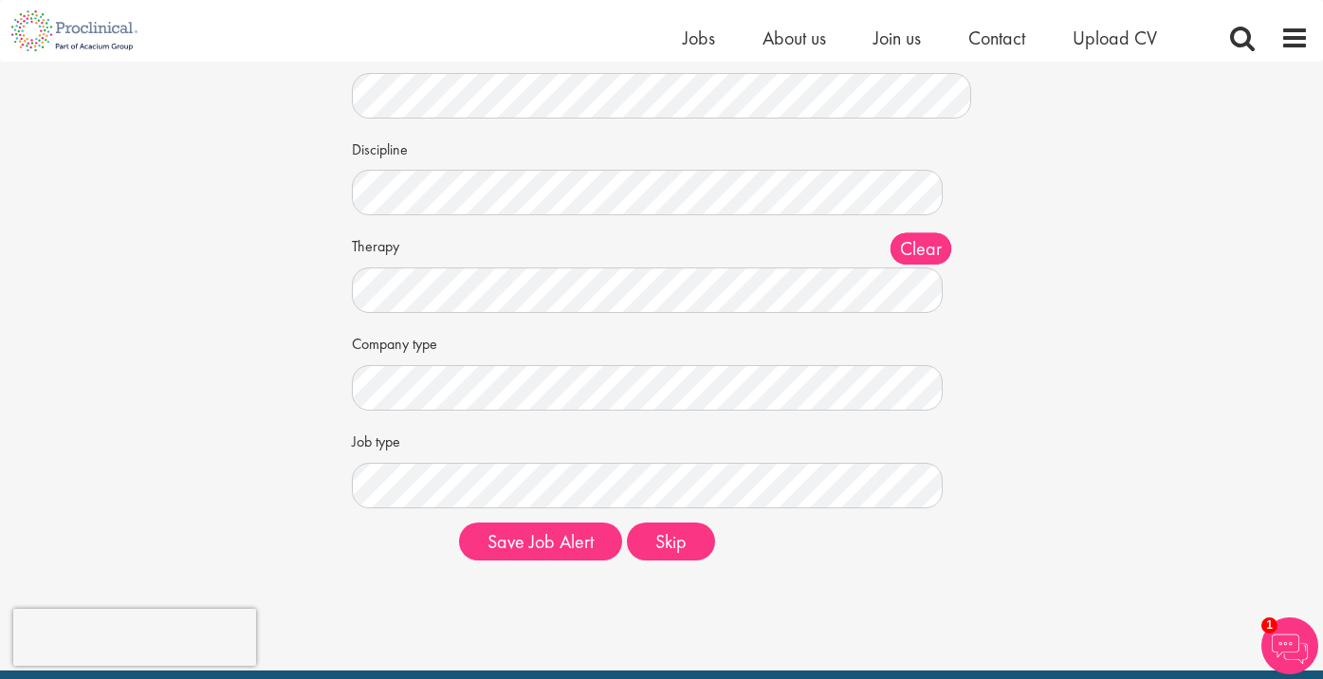
scroll to position [200, 0]
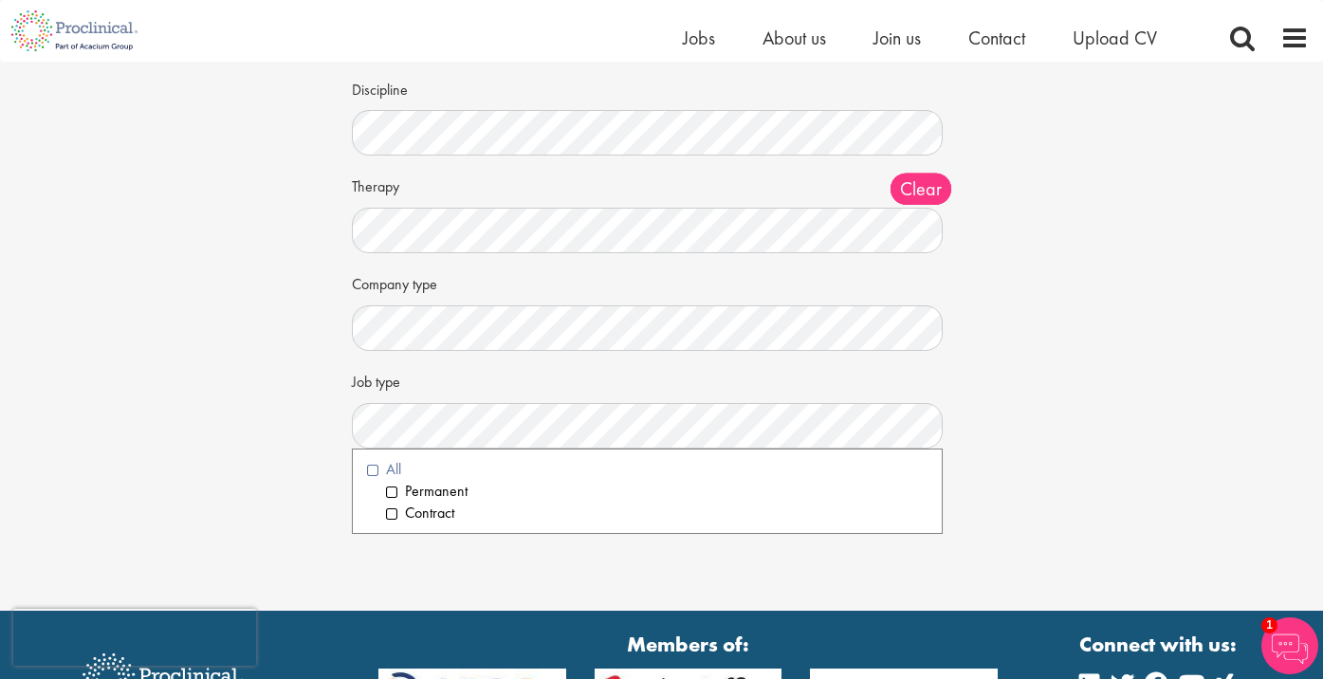
click at [375, 464] on li "All" at bounding box center [647, 470] width 560 height 22
click at [297, 395] on div "Set up a job alert Tell us what sort of job you are looking for and we will sen…" at bounding box center [661, 189] width 1351 height 654
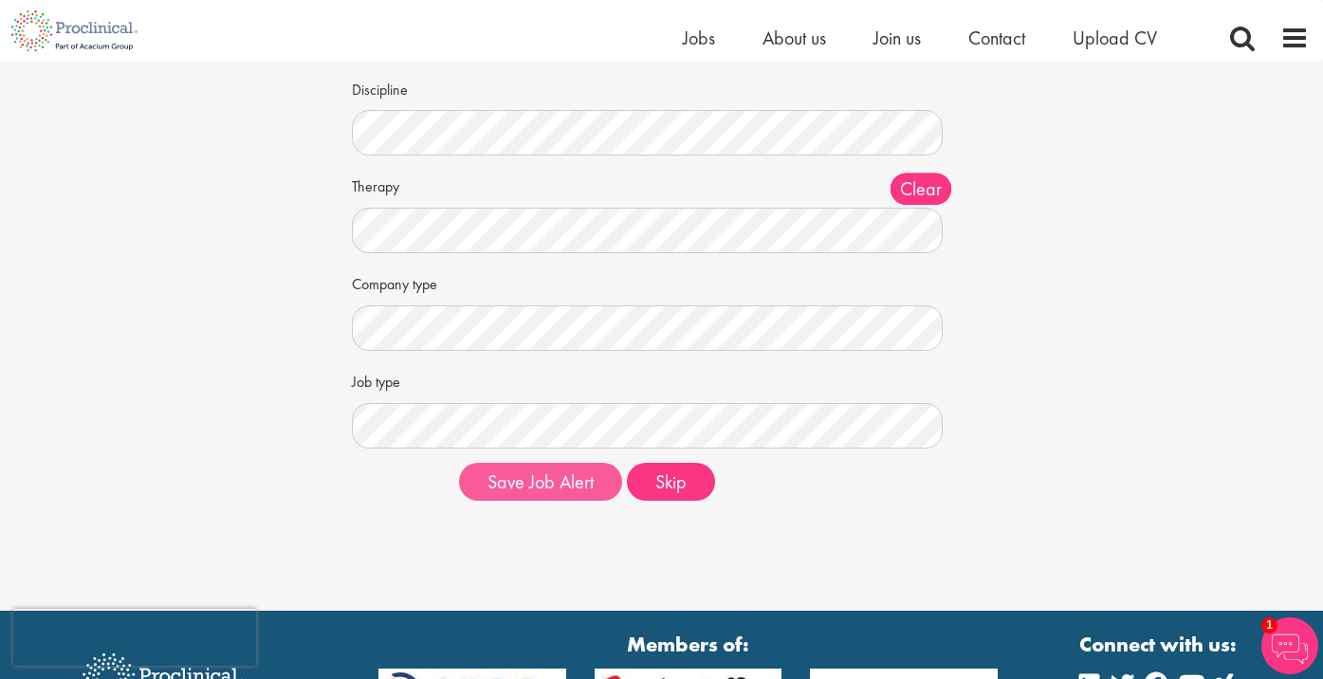
click at [541, 482] on button "Save Job Alert" at bounding box center [540, 482] width 163 height 38
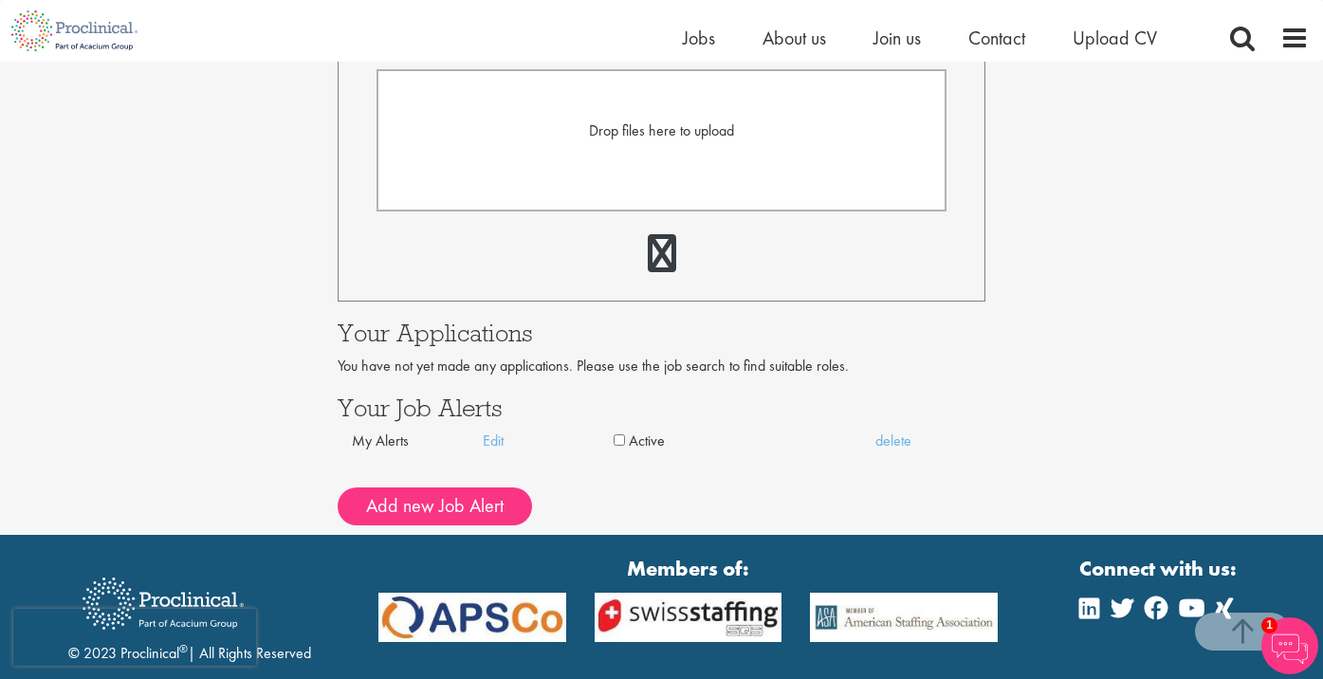
scroll to position [568, 0]
